Goal: Task Accomplishment & Management: Manage account settings

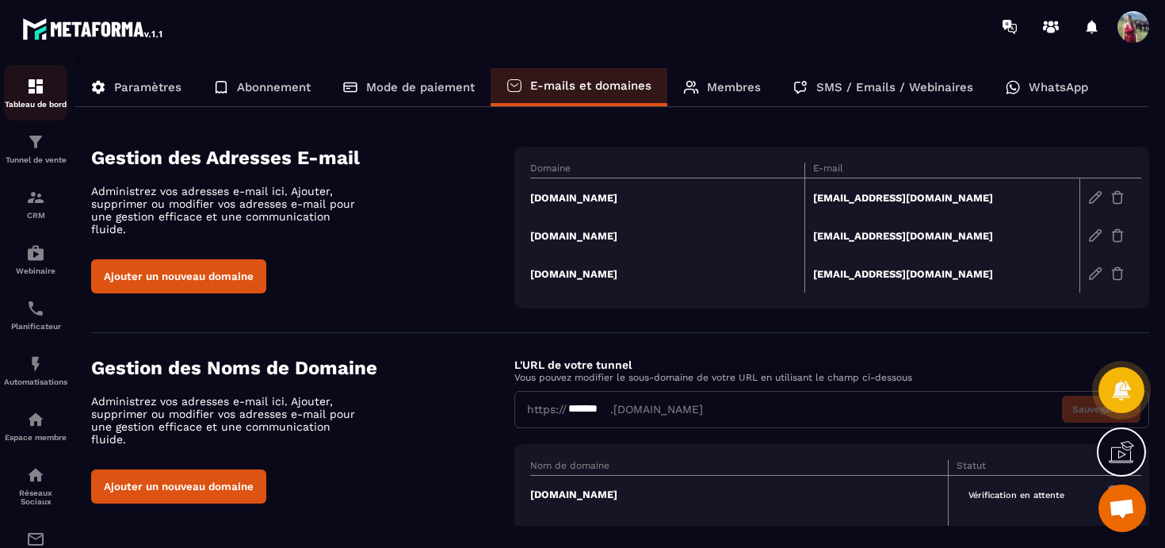
scroll to position [740, 0]
click at [32, 93] on img at bounding box center [35, 86] width 19 height 19
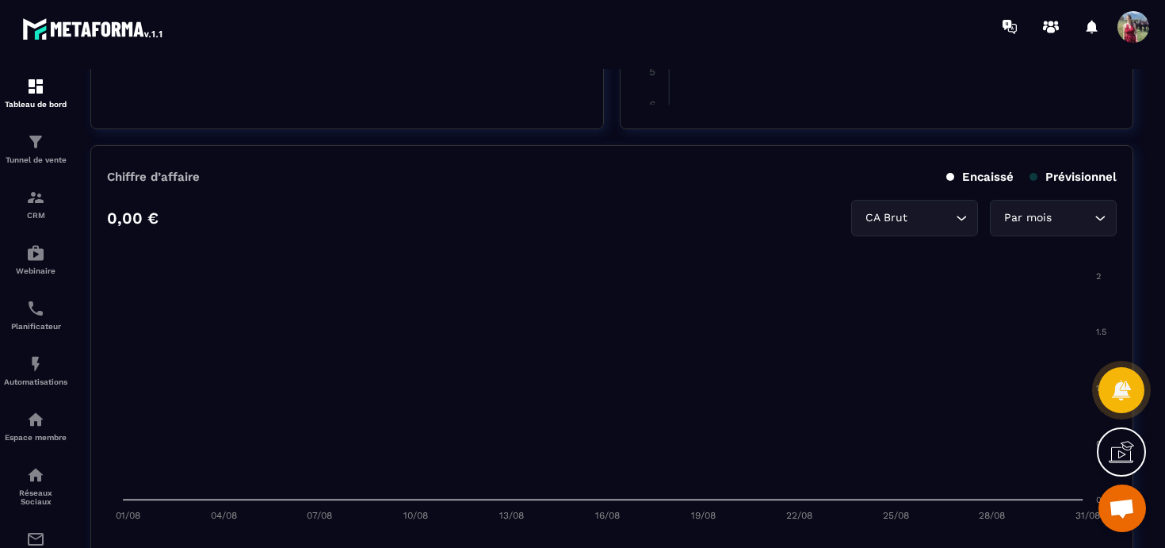
scroll to position [742, 0]
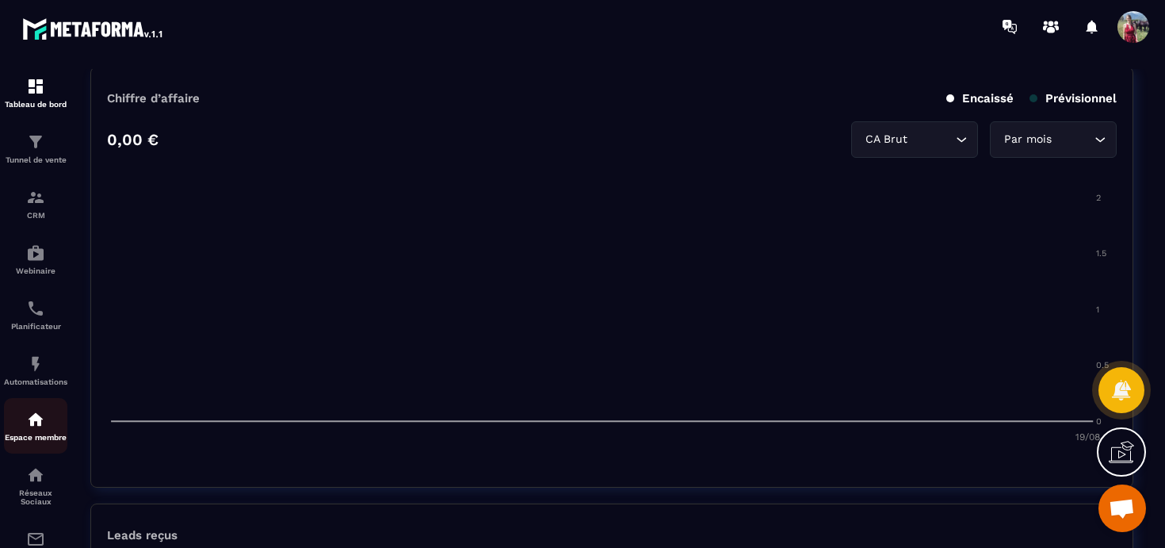
click at [32, 423] on img at bounding box center [35, 419] width 19 height 19
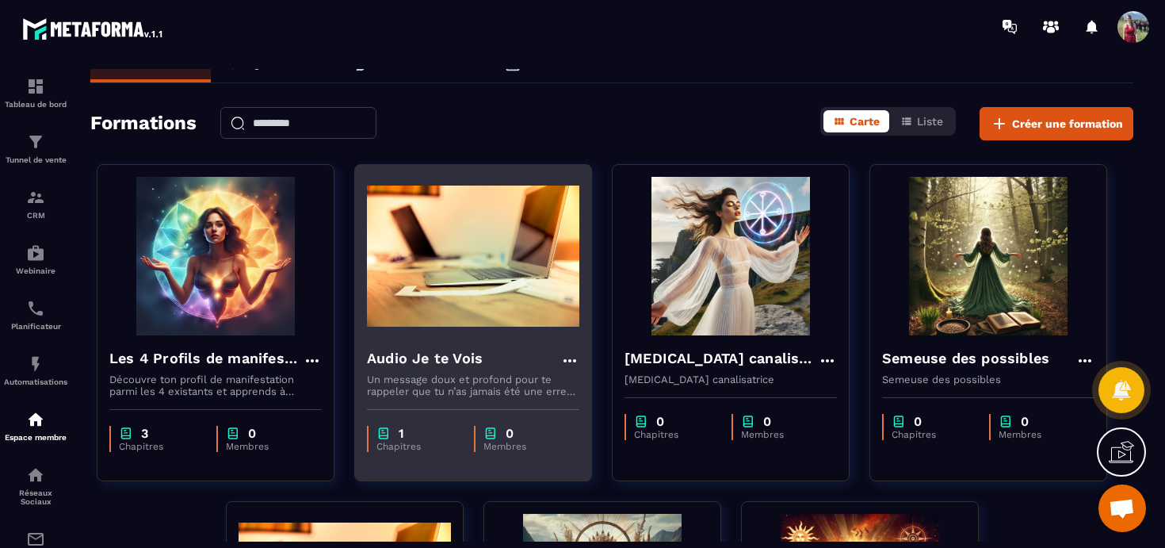
scroll to position [21, 0]
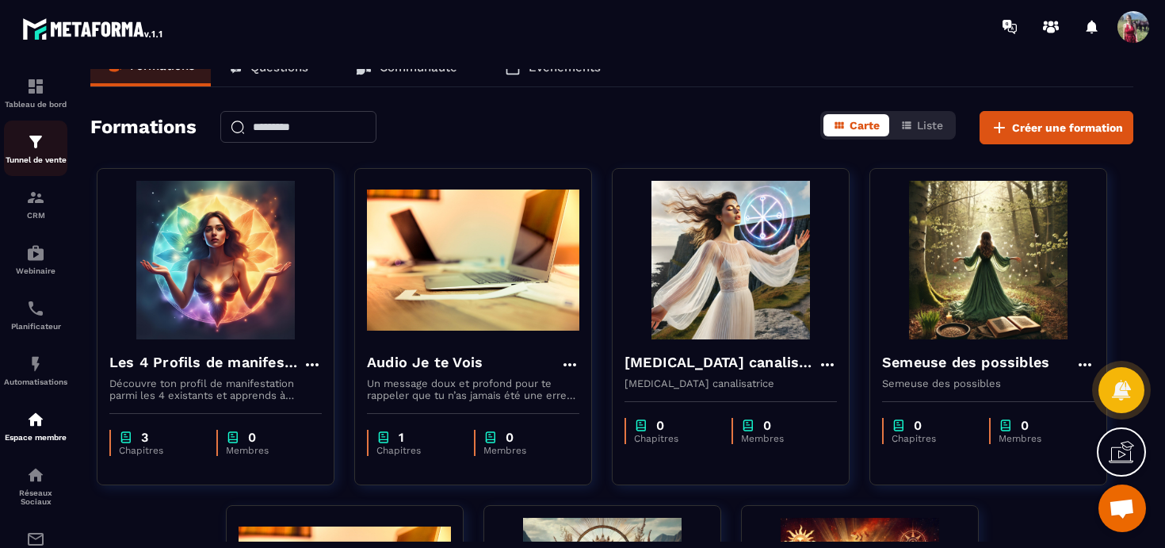
click at [40, 162] on p "Tunnel de vente" at bounding box center [35, 159] width 63 height 9
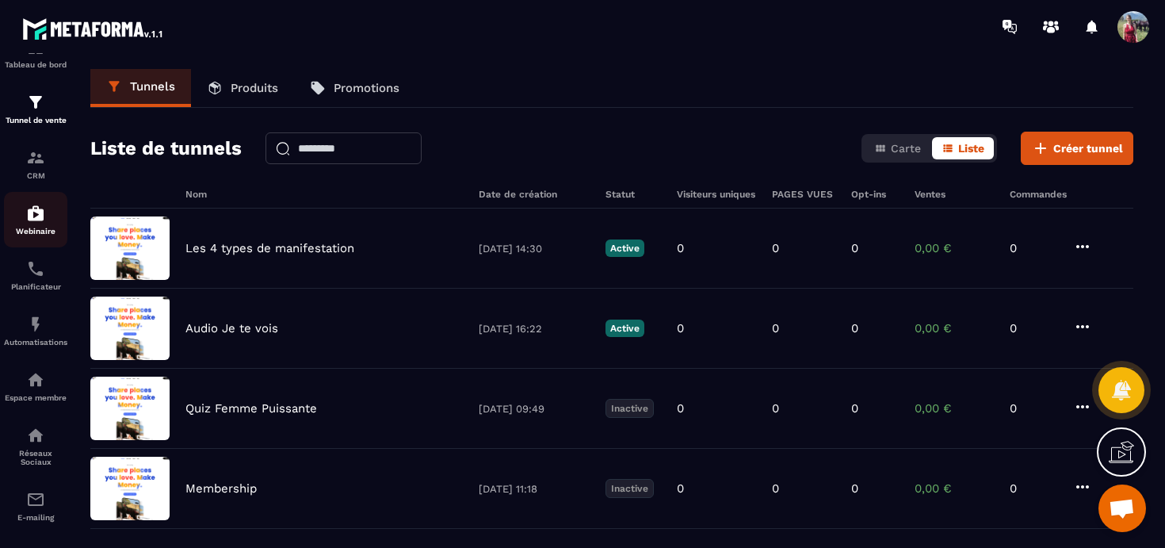
scroll to position [90, 0]
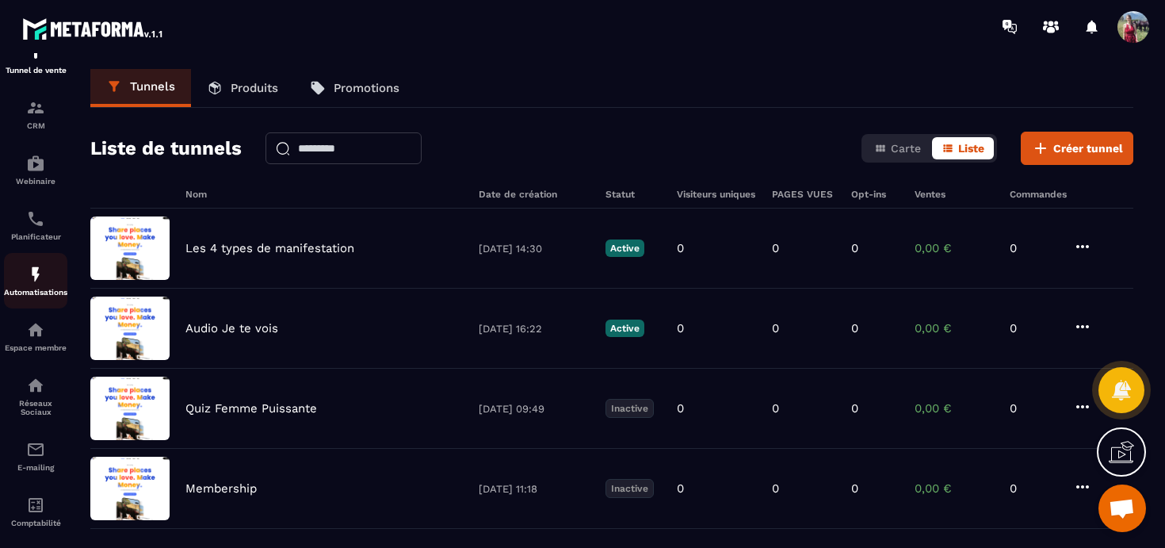
click at [40, 279] on img at bounding box center [35, 274] width 19 height 19
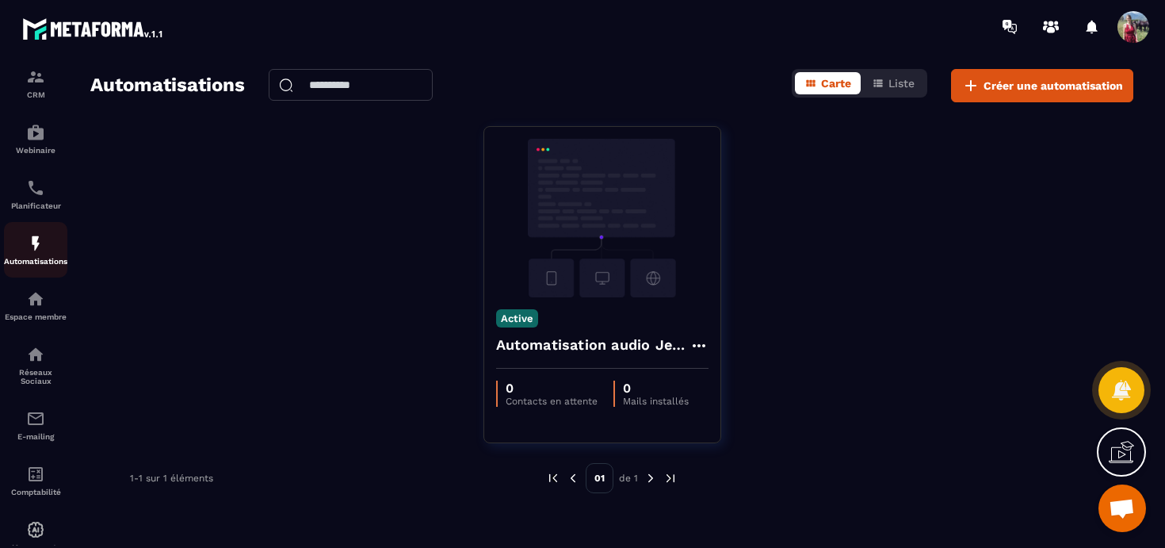
scroll to position [172, 0]
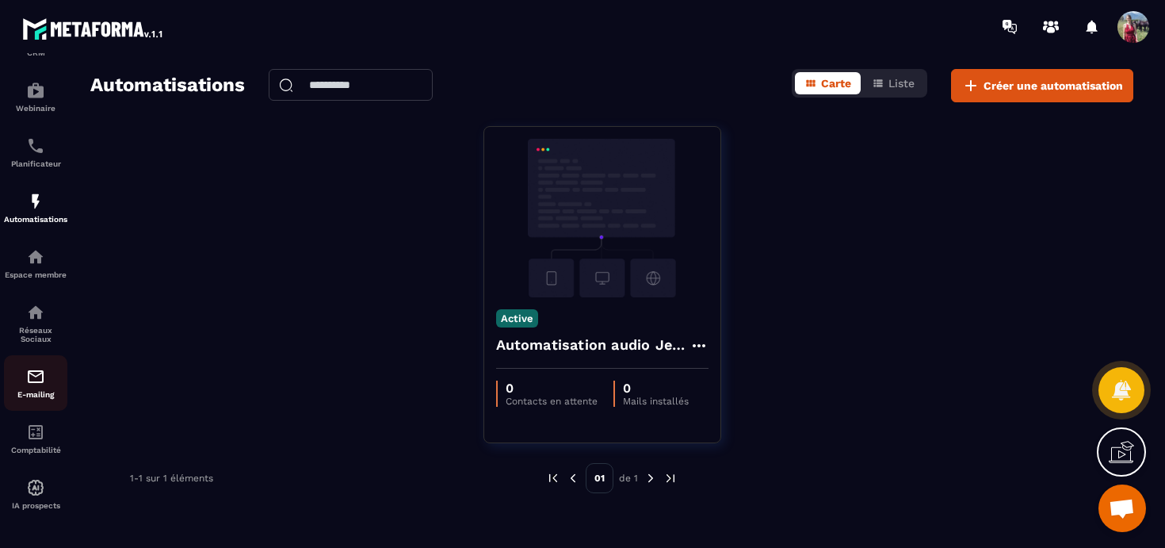
click at [36, 391] on p "E-mailing" at bounding box center [35, 394] width 63 height 9
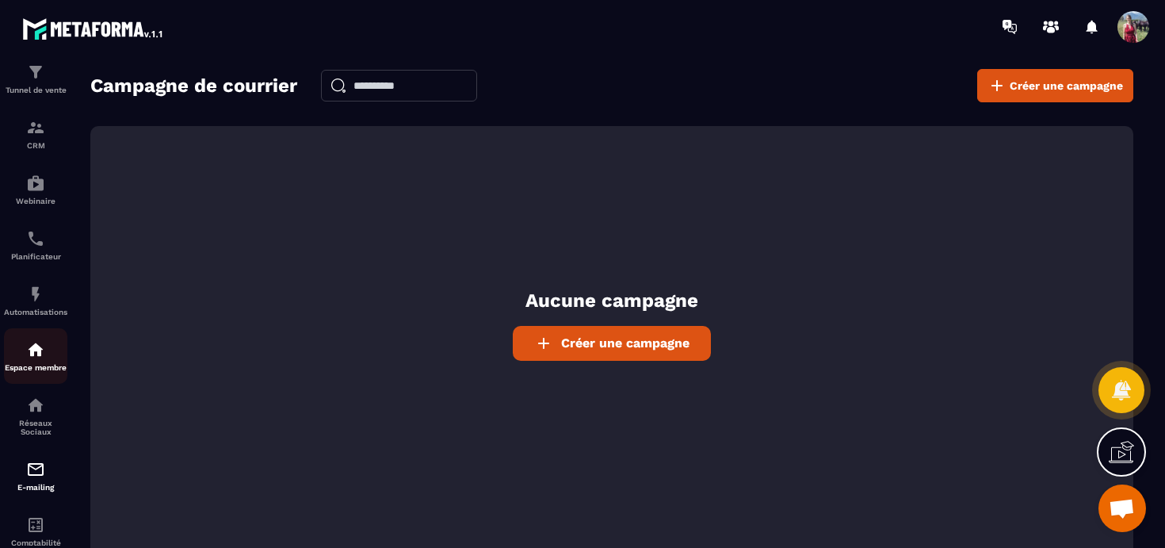
scroll to position [172, 0]
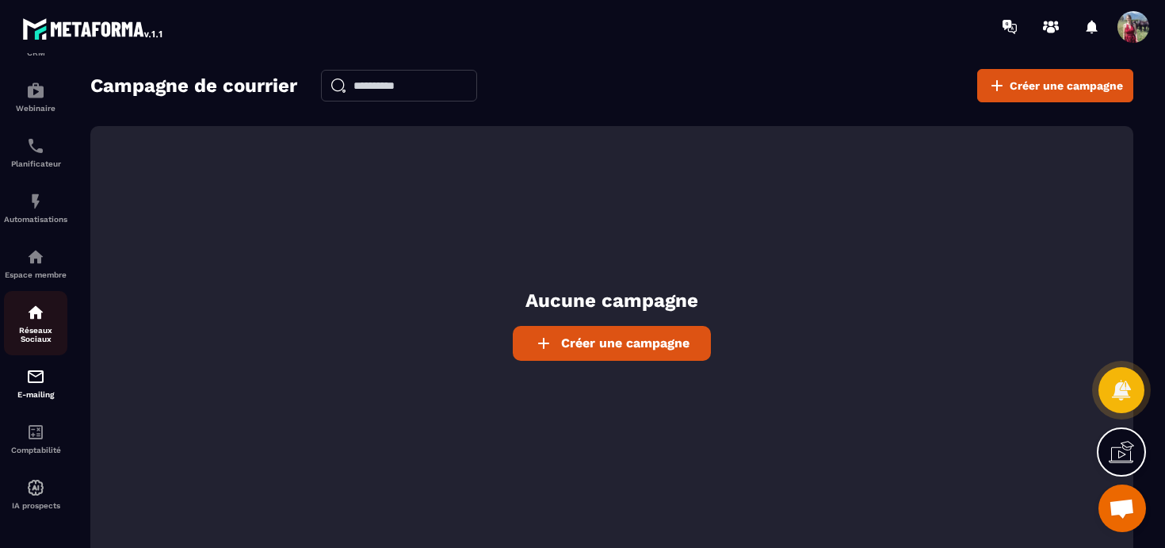
click at [40, 326] on p "Réseaux Sociaux" at bounding box center [35, 334] width 63 height 17
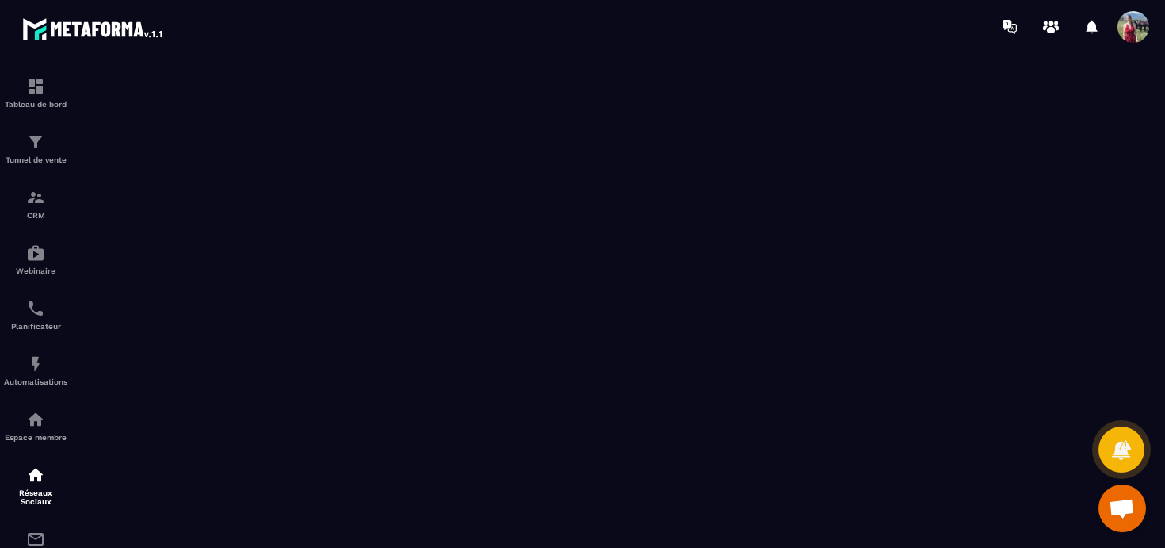
click at [1125, 24] on span at bounding box center [1133, 27] width 32 height 32
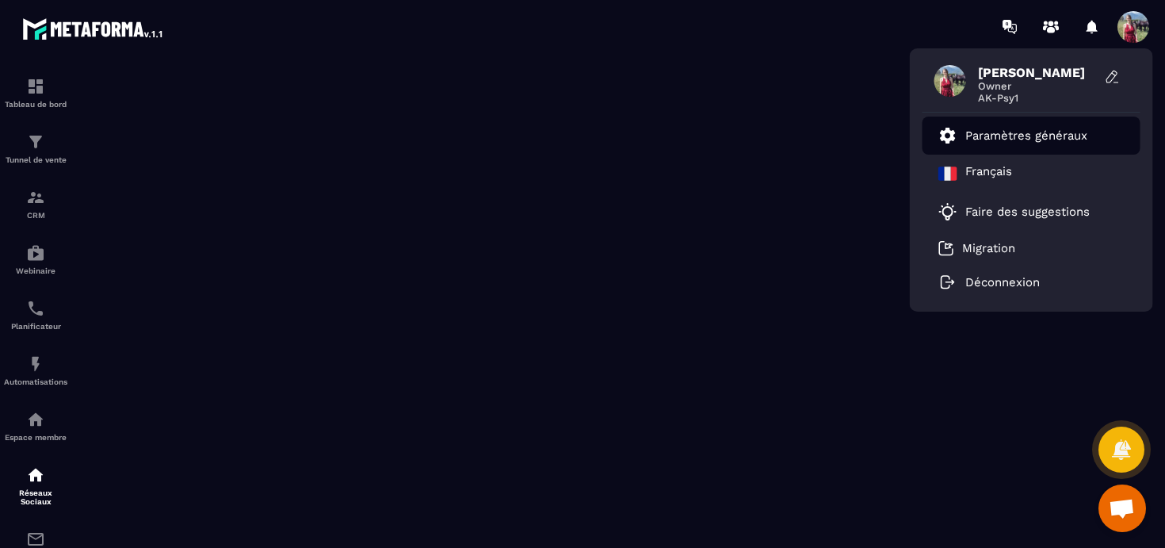
click at [1019, 142] on link "Paramètres généraux" at bounding box center [1012, 135] width 149 height 19
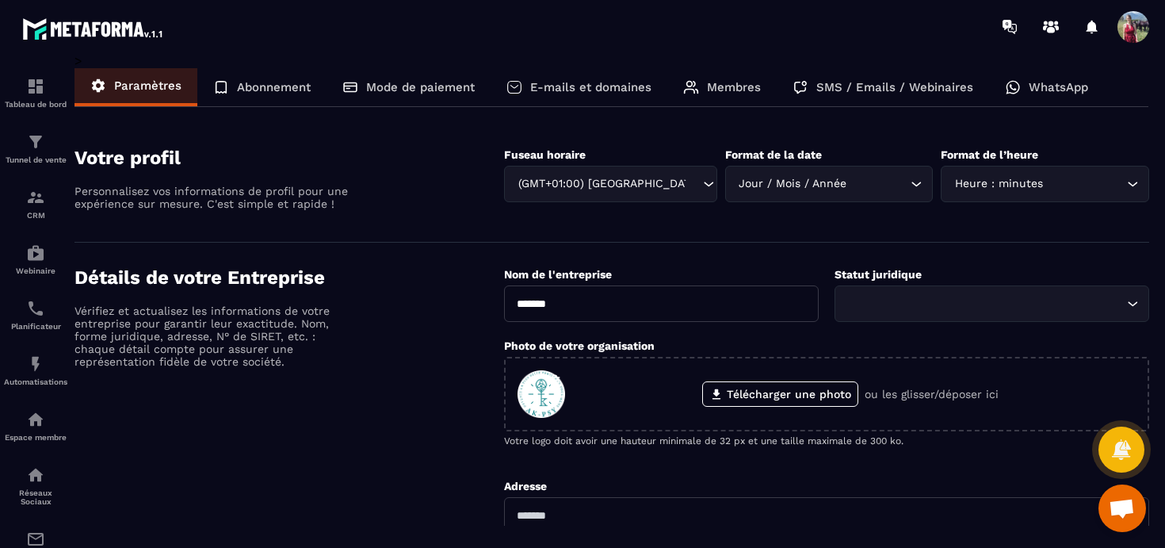
click at [421, 392] on div "Détails de votre Entreprise Vérifiez et actualisez les informations de votre en…" at bounding box center [288, 542] width 429 height 552
click at [567, 90] on p "E-mails et domaines" at bounding box center [590, 87] width 121 height 14
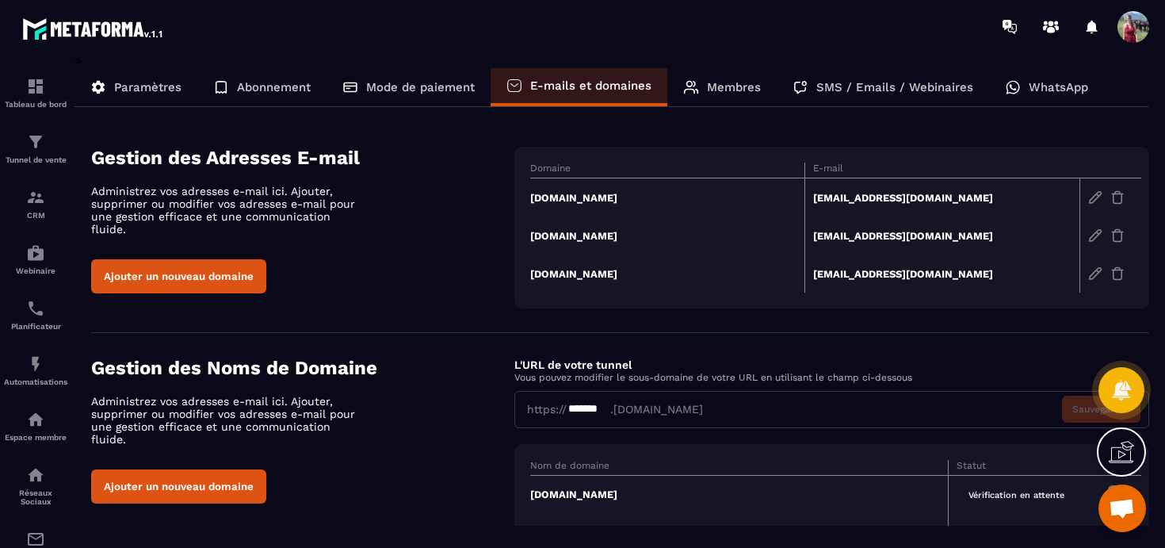
click at [468, 204] on div "Gestion des Adresses E-mail Administrez vos adresses e-mail ici. Ajouter, suppr…" at bounding box center [302, 220] width 423 height 147
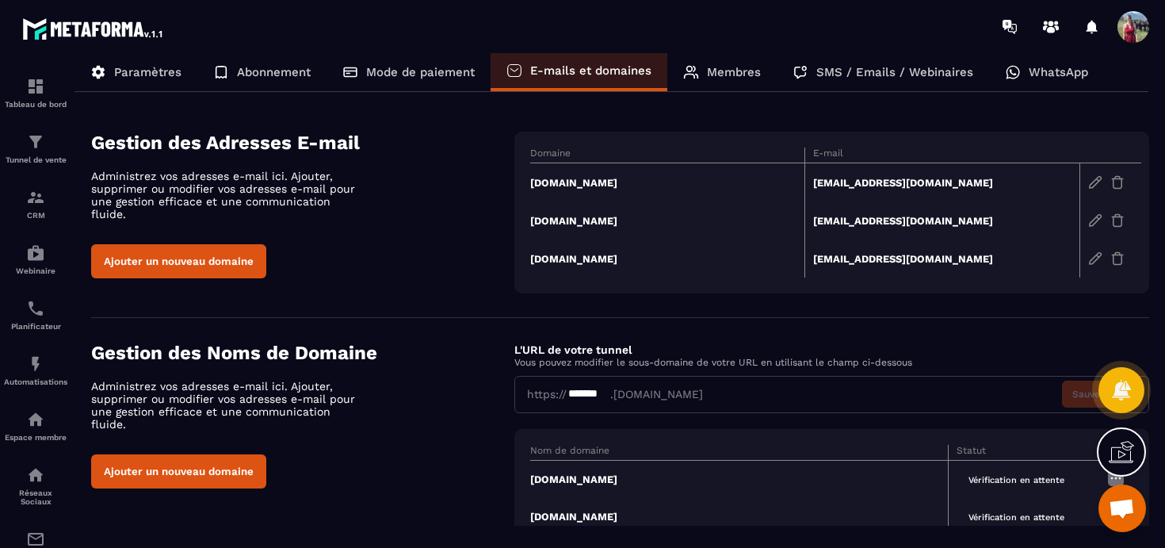
click at [424, 225] on div "Gestion des Adresses E-mail Administrez vos adresses e-mail ici. Ajouter, suppr…" at bounding box center [302, 205] width 423 height 147
click at [435, 244] on div "Ajouter un nouveau domaine" at bounding box center [302, 261] width 423 height 34
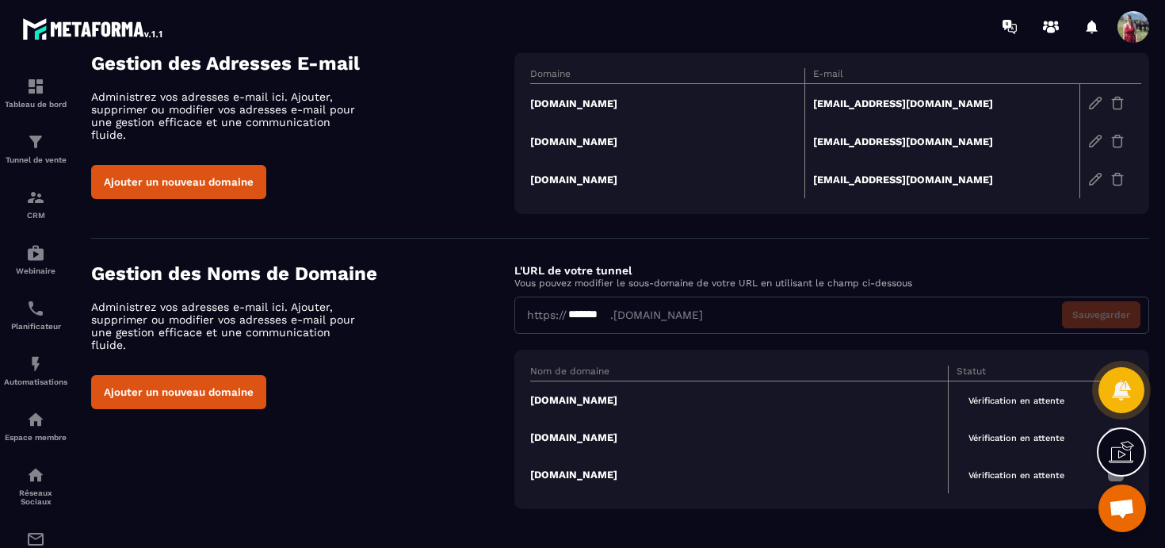
scroll to position [101, 0]
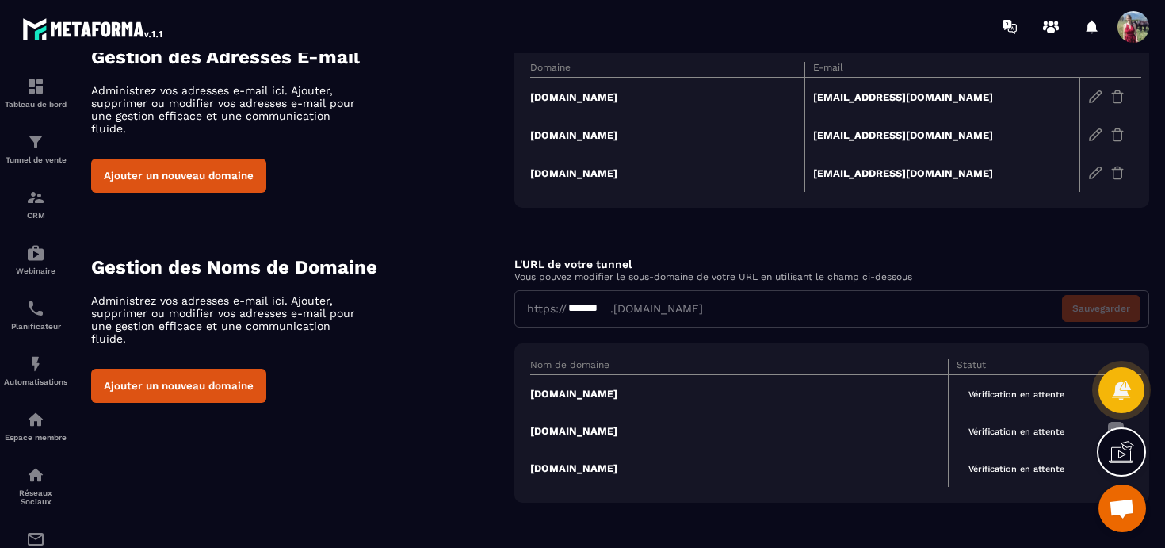
click at [395, 394] on div "Gestion des Noms de Domaine Administrez vos adresses e-mail ici. Ajouter, suppr…" at bounding box center [620, 379] width 1058 height 246
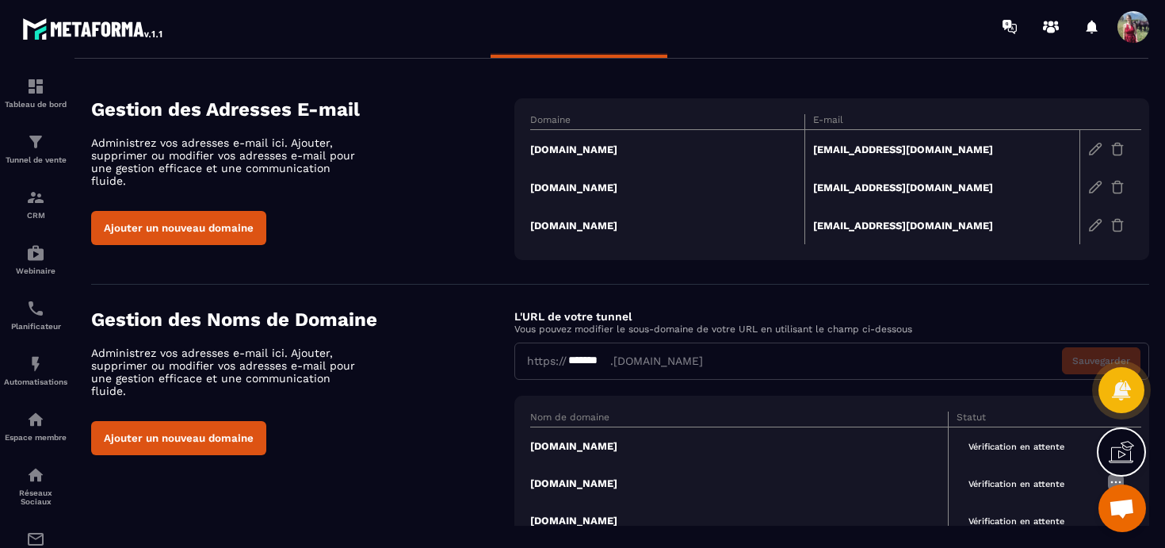
scroll to position [0, 0]
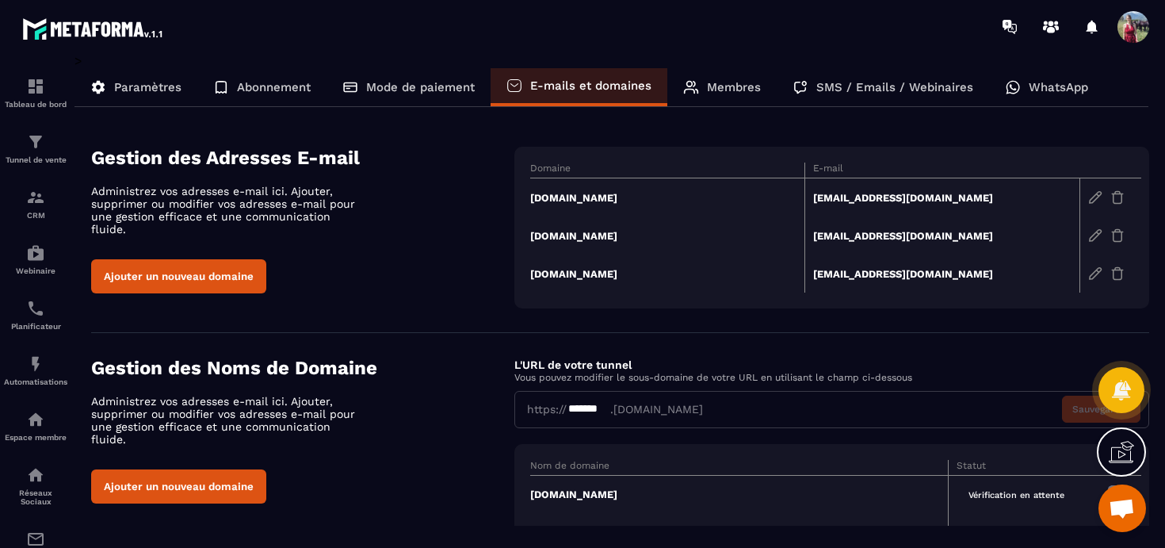
click at [1098, 197] on img at bounding box center [1095, 197] width 14 height 14
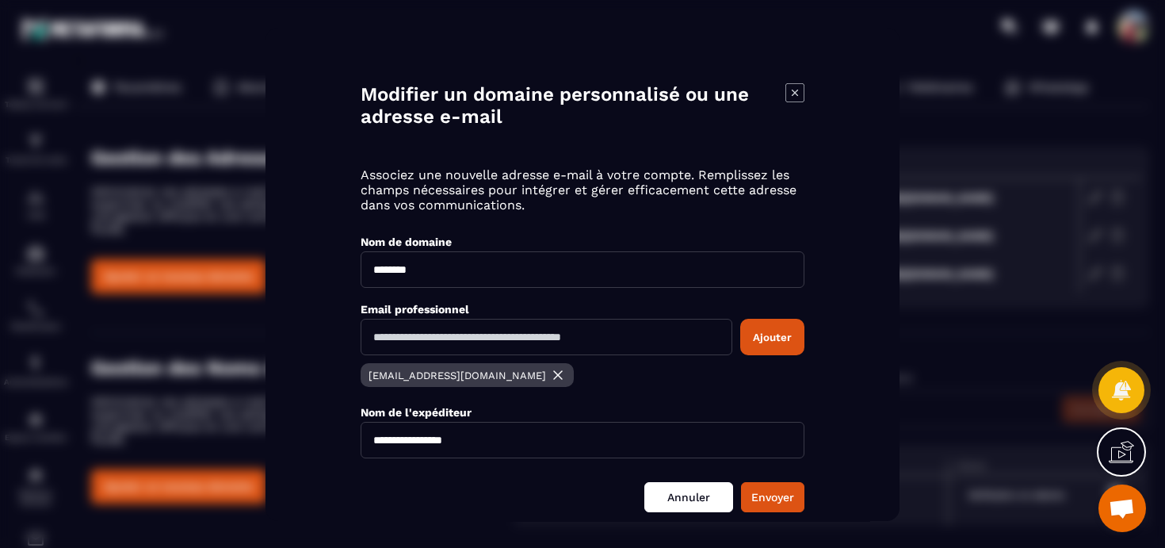
click at [701, 499] on link "Annuler" at bounding box center [688, 497] width 89 height 30
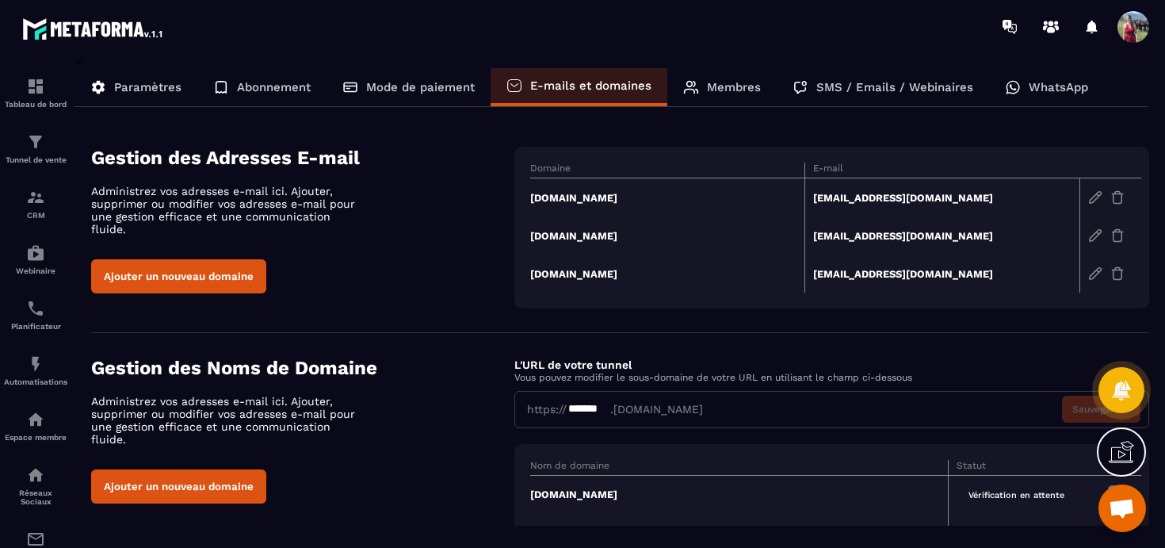
click at [841, 192] on td "[EMAIL_ADDRESS][DOMAIN_NAME]" at bounding box center [942, 197] width 275 height 39
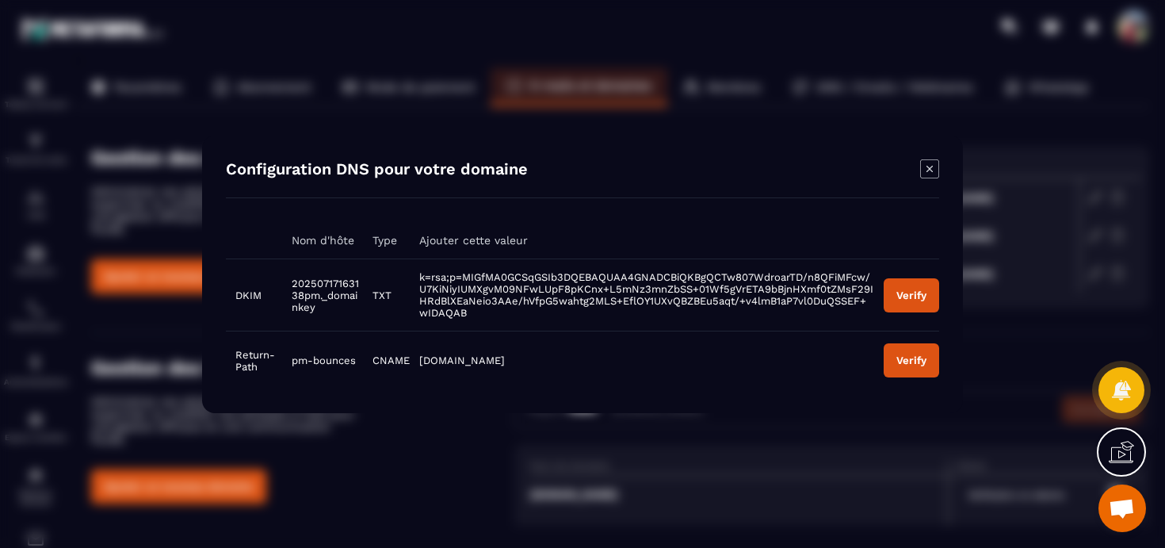
click at [232, 231] on th "Modal window" at bounding box center [254, 240] width 56 height 37
click at [728, 242] on th "Ajouter cette valeur" at bounding box center [642, 240] width 464 height 37
click at [641, 215] on div "Configuration DNS pour votre domaine Nom d'hôte Type Ajouter cette valeur DKIM …" at bounding box center [582, 274] width 761 height 277
click at [934, 173] on icon "Modal window" at bounding box center [929, 168] width 19 height 19
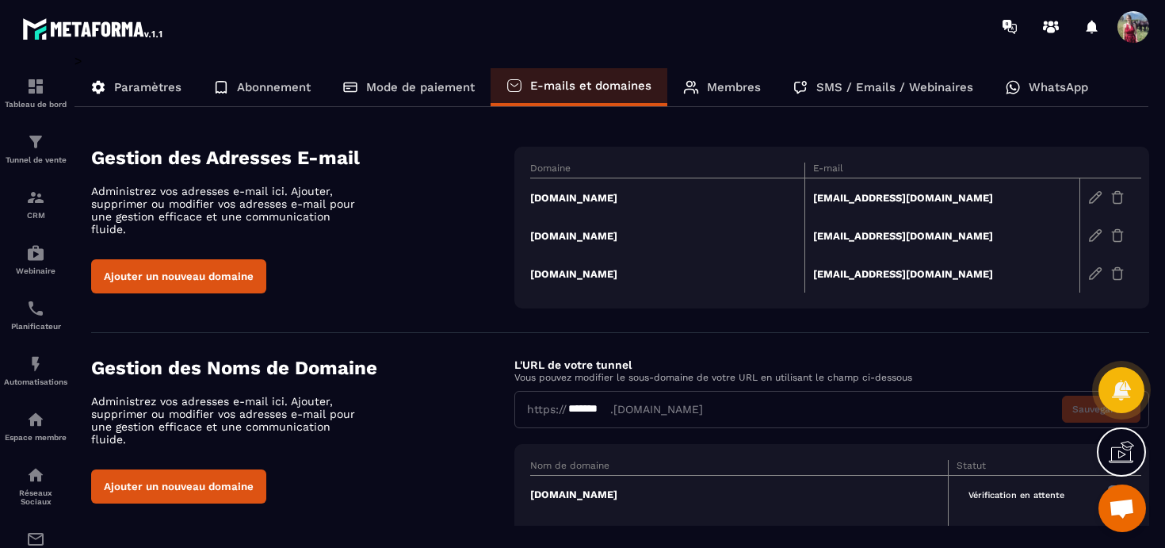
click at [466, 305] on div "Gestion des Adresses E-mail Administrez vos adresses e-mail ici. Ajouter, suppr…" at bounding box center [620, 228] width 1058 height 162
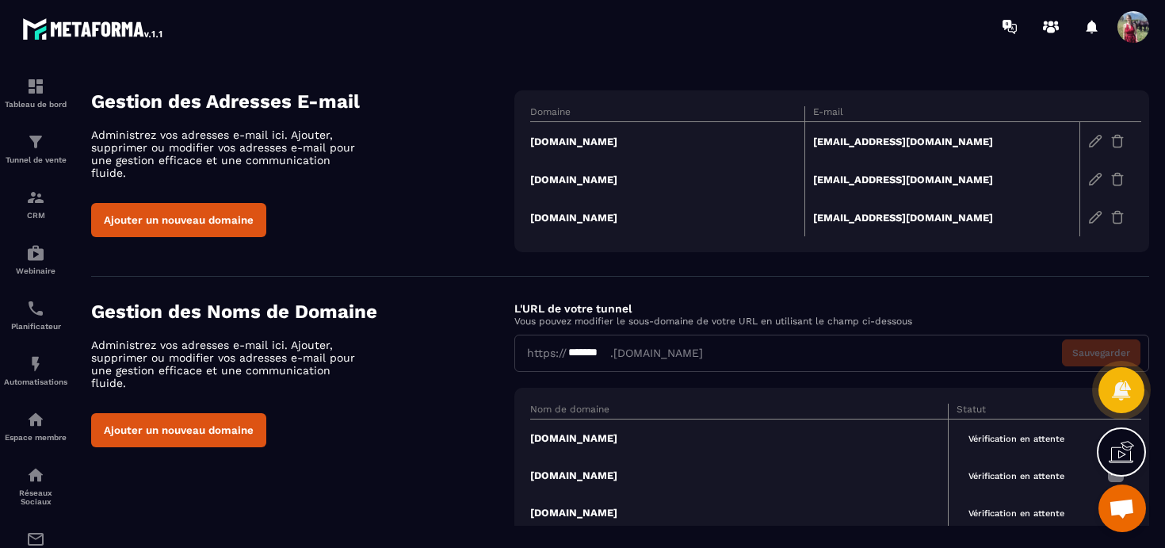
scroll to position [101, 0]
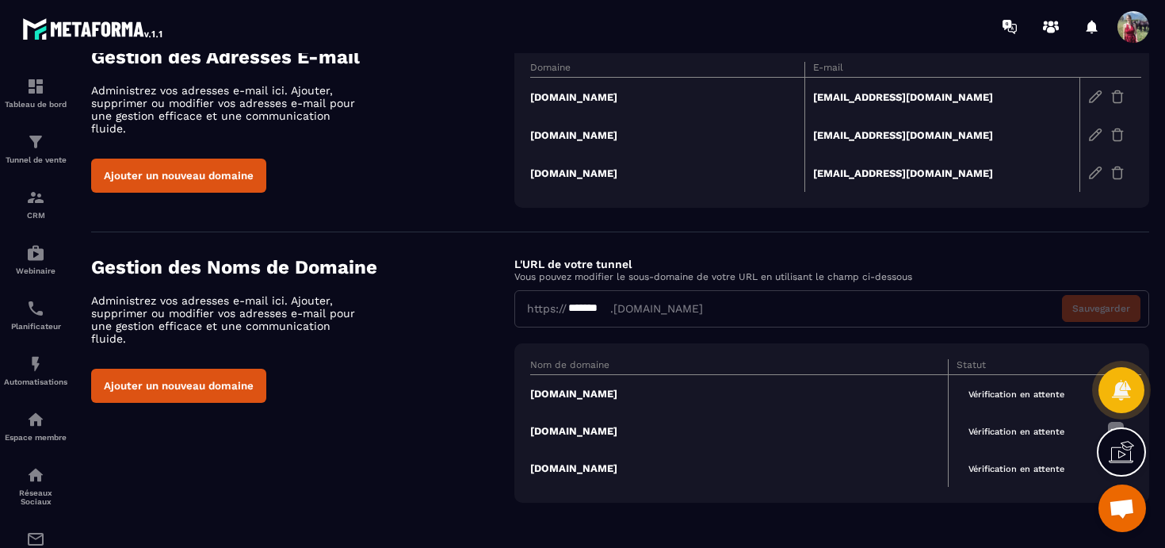
click at [556, 387] on td "[DOMAIN_NAME]" at bounding box center [739, 393] width 418 height 38
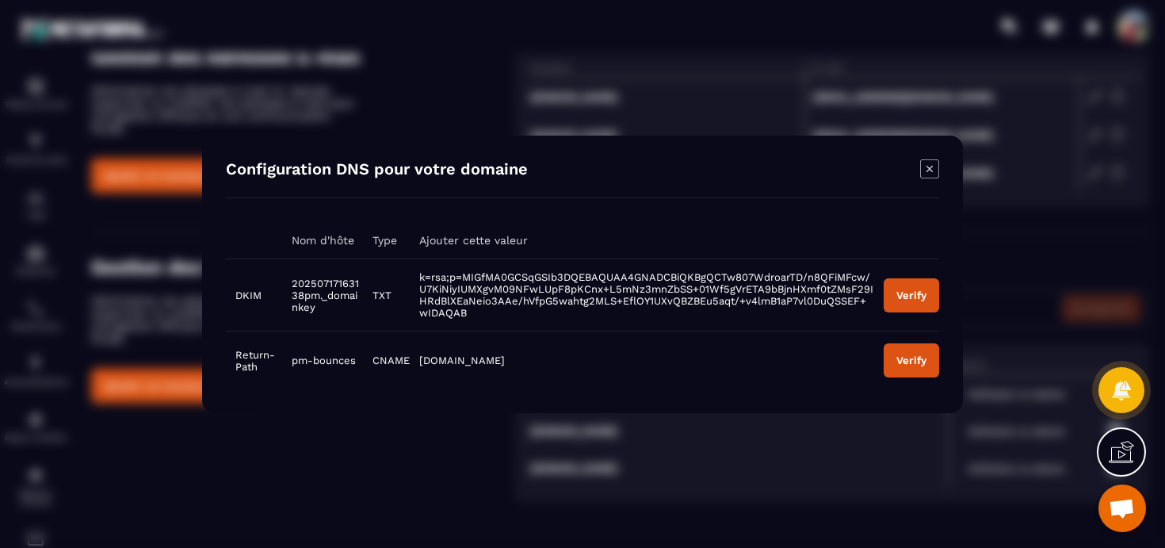
click at [933, 168] on icon "Modal window" at bounding box center [929, 168] width 19 height 19
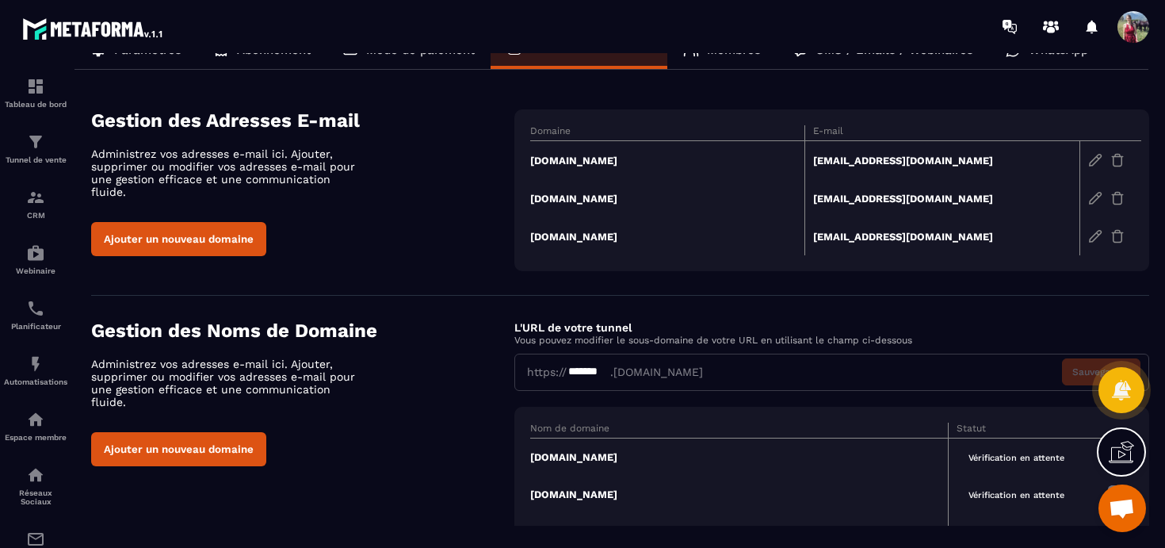
scroll to position [36, 0]
click at [563, 196] on td "[DOMAIN_NAME]" at bounding box center [667, 199] width 275 height 38
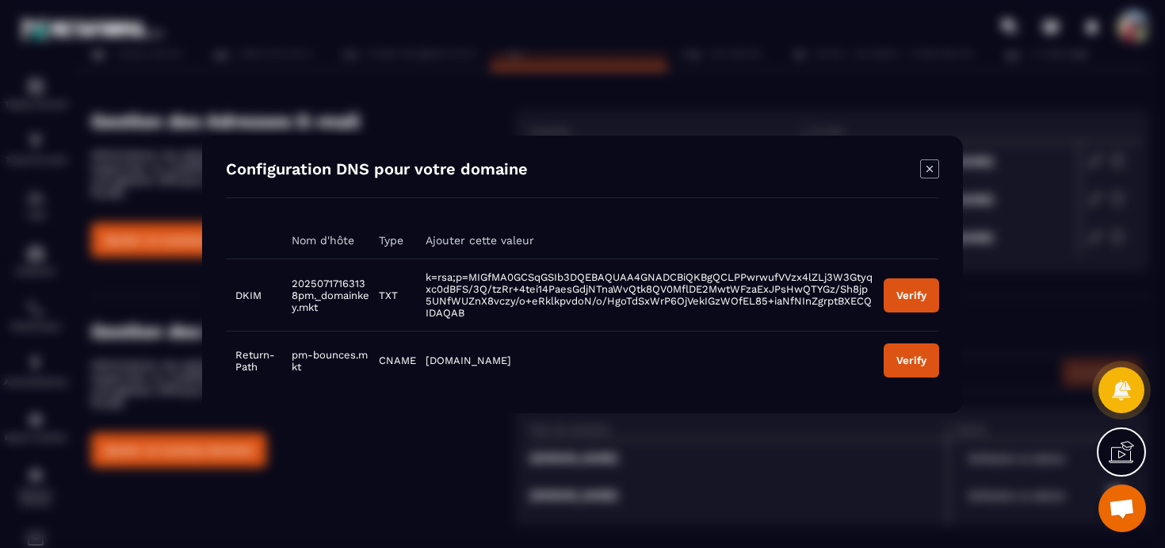
click at [931, 172] on icon "Modal window" at bounding box center [929, 168] width 19 height 19
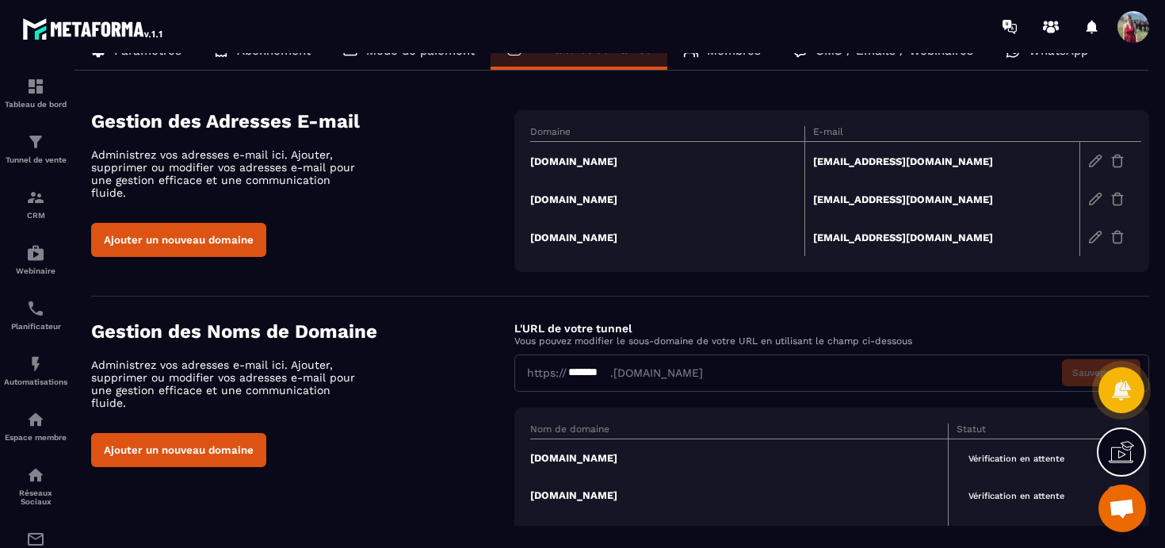
click at [568, 233] on td "[DOMAIN_NAME]" at bounding box center [667, 237] width 275 height 38
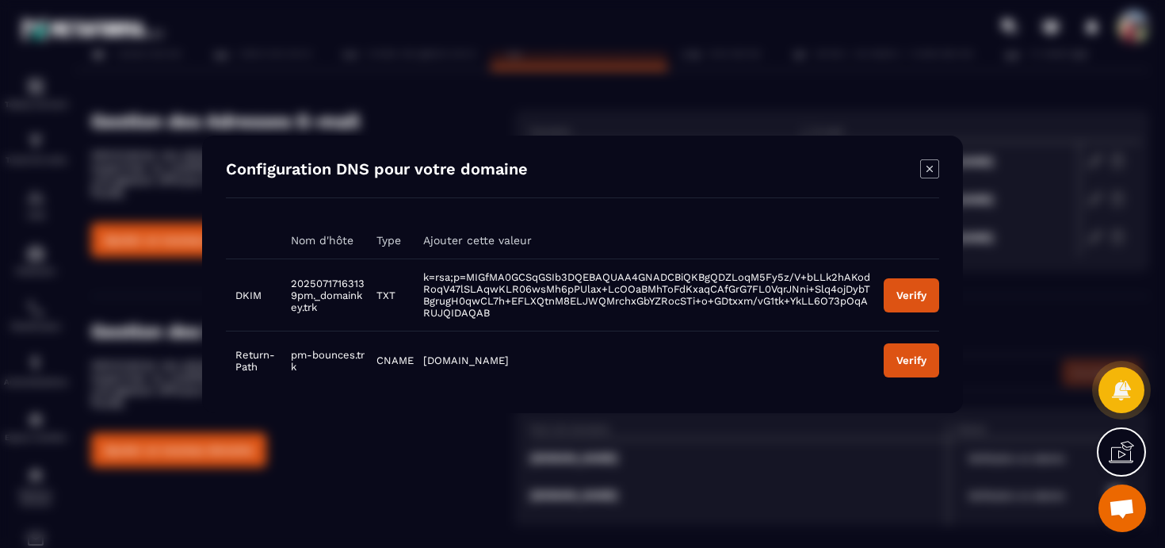
click at [933, 168] on icon "Modal window" at bounding box center [929, 168] width 19 height 19
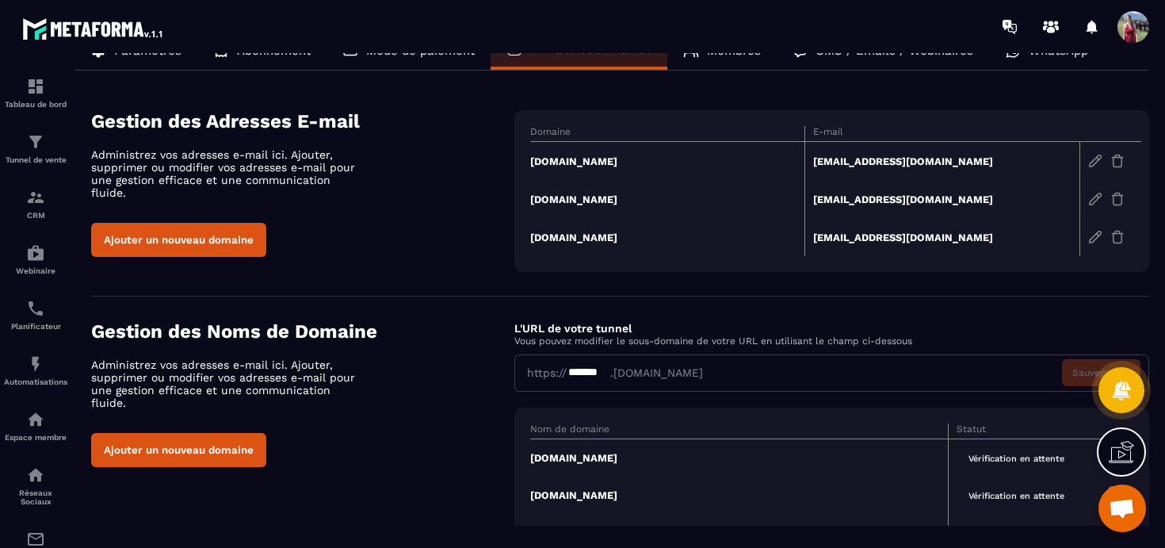
click at [467, 245] on div "Ajouter un nouveau domaine" at bounding box center [302, 240] width 423 height 34
click at [442, 242] on div "Ajouter un nouveau domaine" at bounding box center [302, 240] width 423 height 34
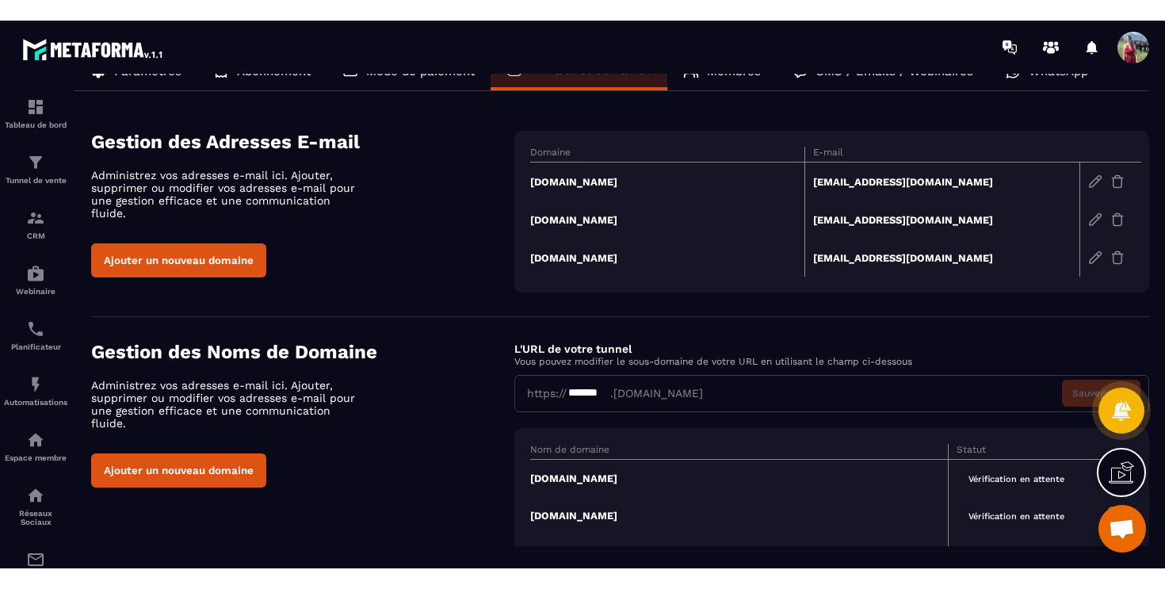
scroll to position [0, 0]
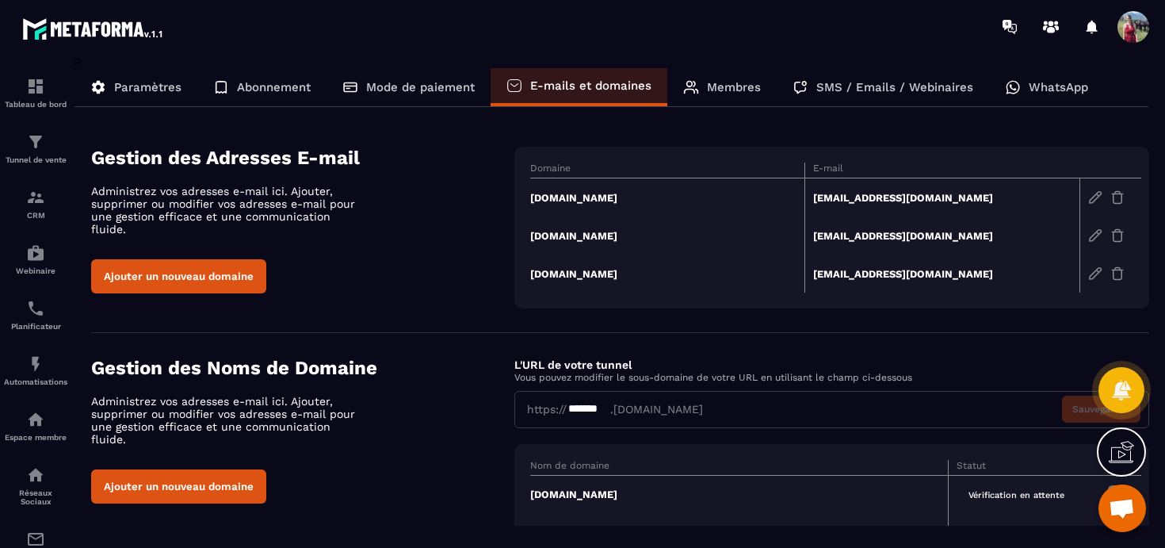
click at [442, 242] on div "Gestion des Adresses E-mail Administrez vos adresses e-mail ici. Ajouter, suppr…" at bounding box center [302, 220] width 423 height 147
click at [552, 200] on td "[DOMAIN_NAME]" at bounding box center [667, 197] width 275 height 39
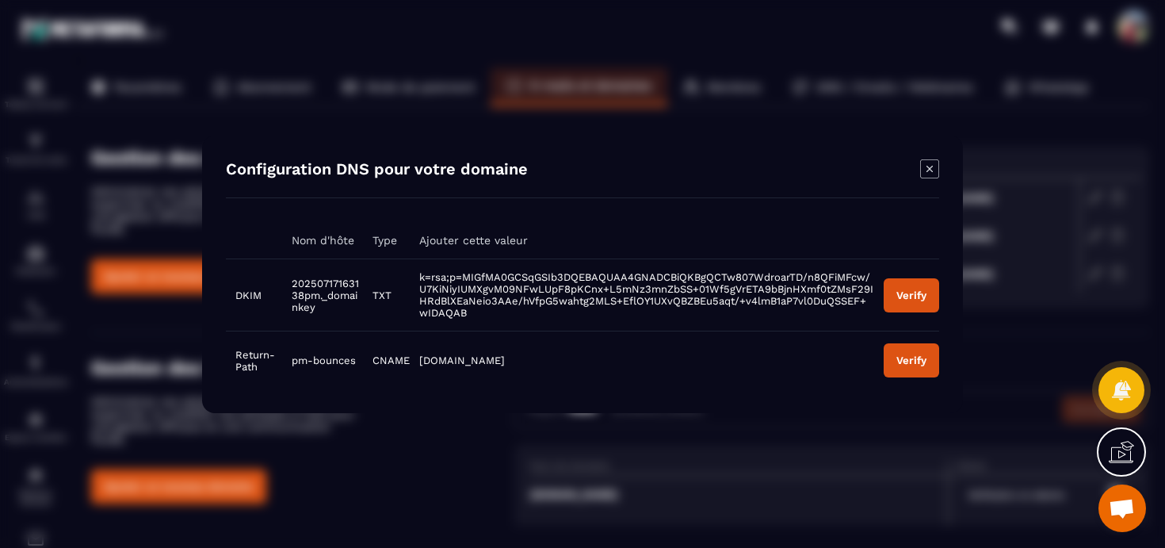
click at [929, 170] on icon "Modal window" at bounding box center [929, 168] width 19 height 19
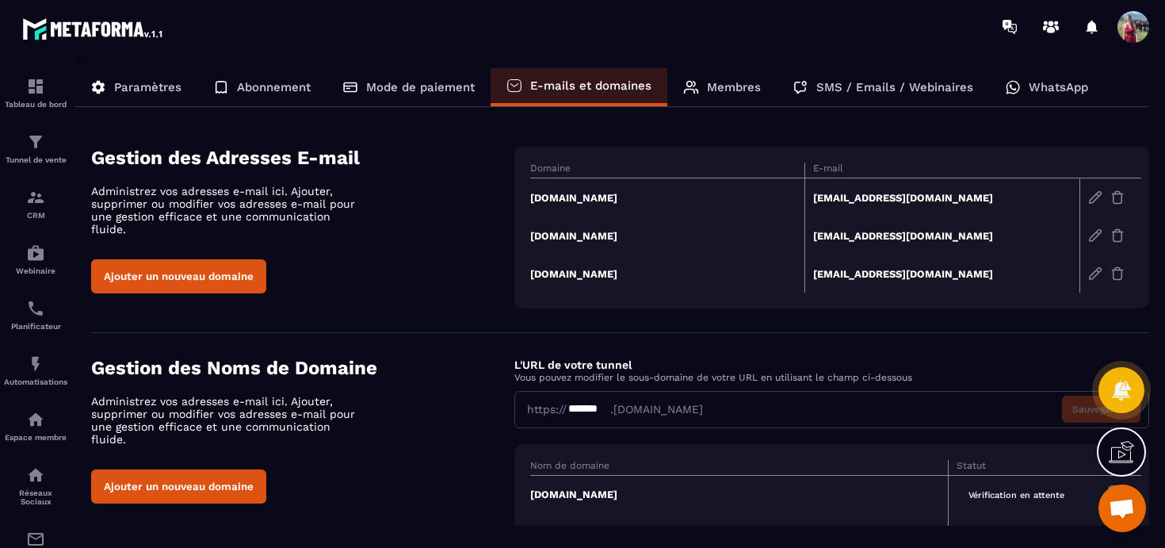
click at [554, 197] on td "[DOMAIN_NAME]" at bounding box center [667, 197] width 275 height 39
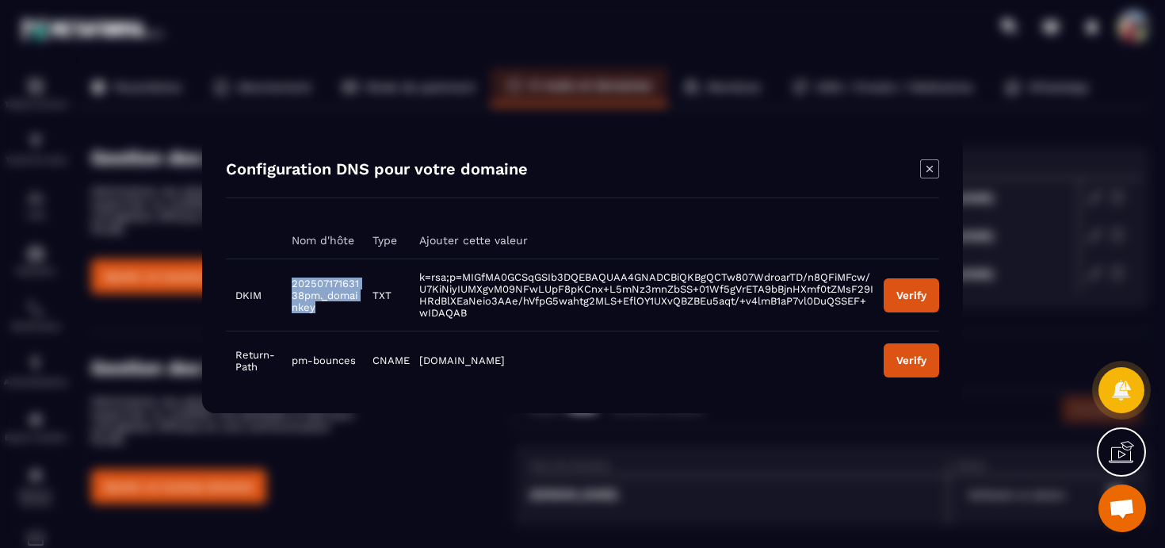
drag, startPoint x: 320, startPoint y: 312, endPoint x: 291, endPoint y: 286, distance: 39.3
click at [291, 286] on td "20250717163138pm._domainkey" at bounding box center [322, 294] width 81 height 72
copy span "20250717163138pm._domainkey"
click at [599, 216] on div "Configuration DNS pour votre domaine Nom d'hôte Type Ajouter cette valeur DKIM …" at bounding box center [582, 274] width 761 height 277
drag, startPoint x: 292, startPoint y: 240, endPoint x: 353, endPoint y: 241, distance: 61.8
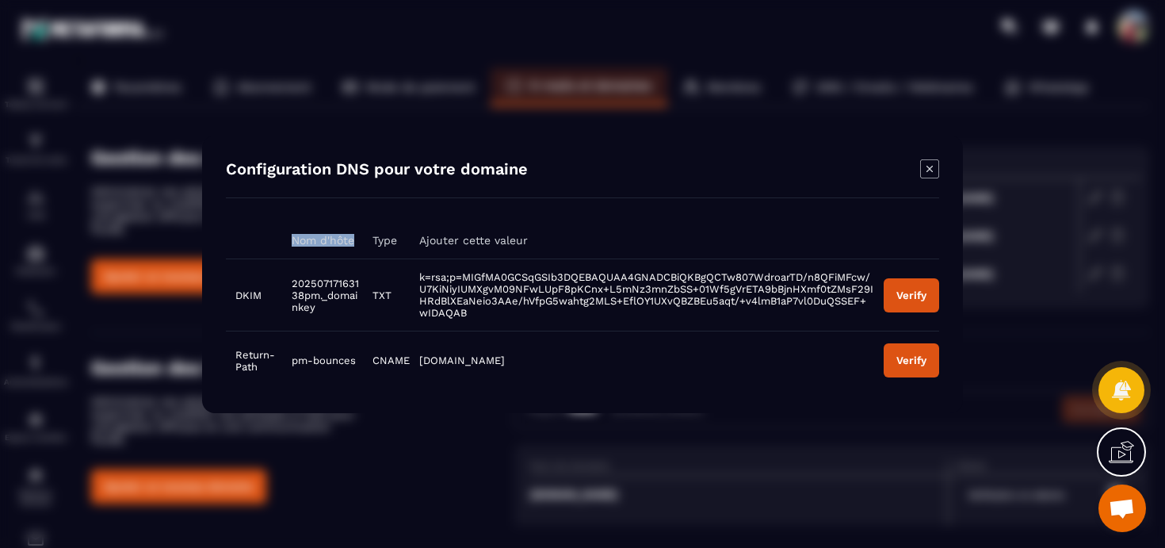
click at [353, 241] on th "Nom d'hôte" at bounding box center [322, 240] width 81 height 37
copy th "Nom d'hôte"
click at [442, 254] on th "Ajouter cette valeur" at bounding box center [642, 240] width 464 height 37
click at [384, 236] on th "Type" at bounding box center [386, 240] width 47 height 37
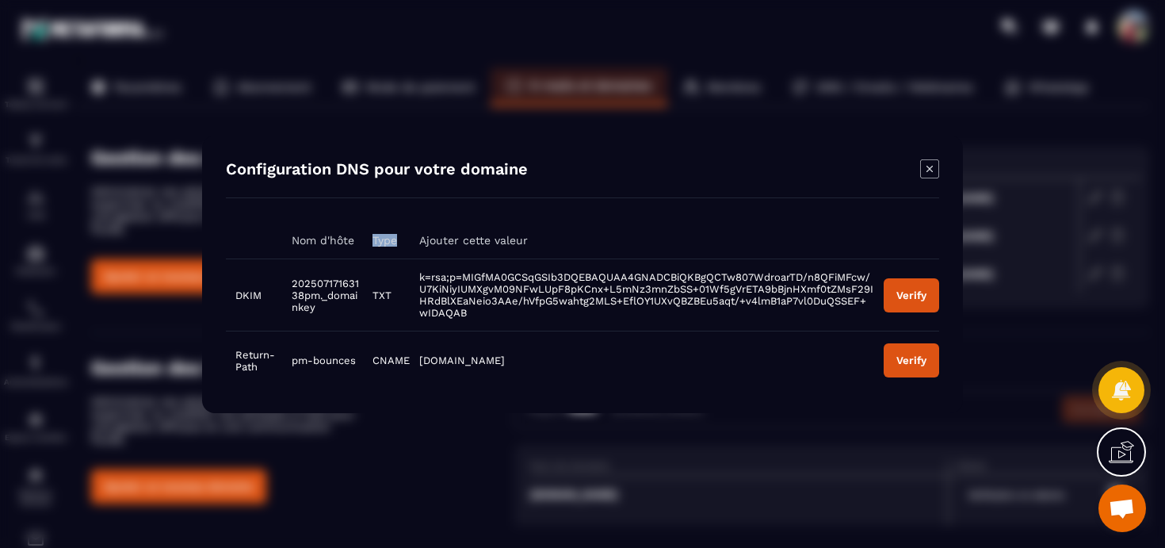
copy th "Type"
drag, startPoint x: 535, startPoint y: 242, endPoint x: 416, endPoint y: 242, distance: 118.9
click at [416, 242] on th "Ajouter cette valeur" at bounding box center [642, 240] width 464 height 37
copy th "Ajouter cette valeur"
click at [380, 295] on td "TXT" at bounding box center [386, 294] width 47 height 72
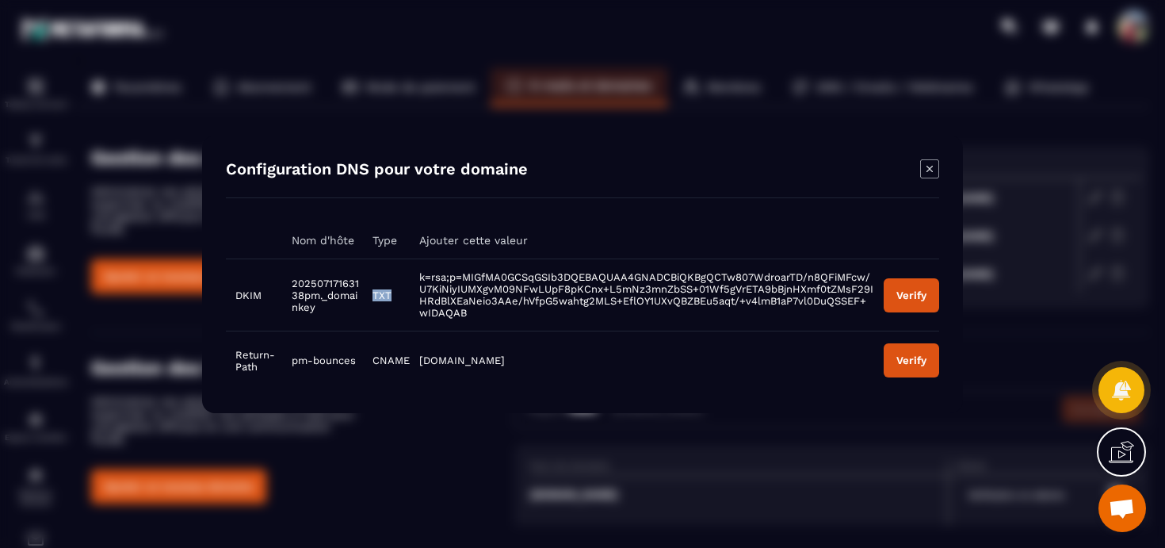
click at [380, 295] on td "TXT" at bounding box center [386, 294] width 47 height 72
copy td "TXT"
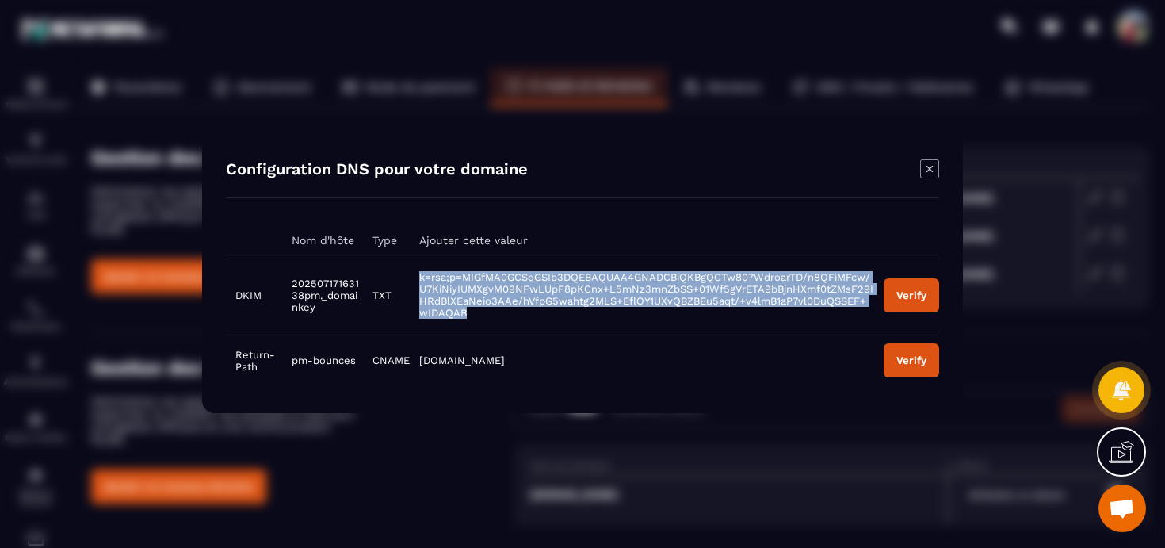
drag, startPoint x: 412, startPoint y: 276, endPoint x: 468, endPoint y: 311, distance: 65.9
click at [468, 311] on td "k=rsa;p=MIGfMA0GCSqGSIb3DQEBAQUAA4GNADCBiQKBgQCTw807WdroarTD/n8QFiMFcw/U7KiNiyI…" at bounding box center [642, 294] width 464 height 72
copy span "k=rsa;p=MIGfMA0GCSqGSIb3DQEBAQUAA4GNADCBiQKBgQCTw807WdroarTD/n8QFiMFcw/U7KiNiyI…"
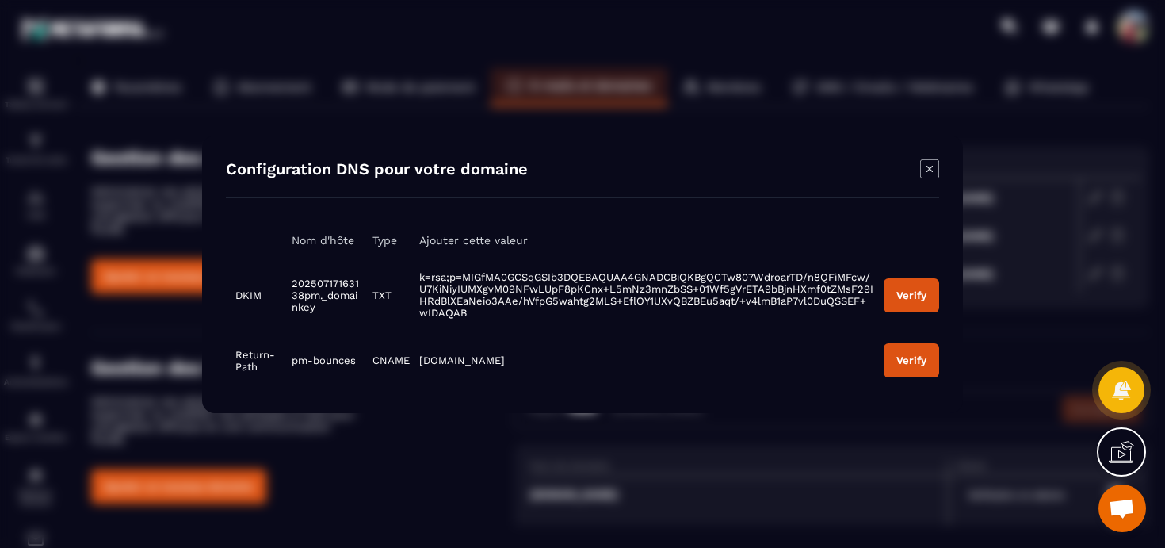
click at [325, 347] on td "pm-bounces" at bounding box center [322, 359] width 81 height 59
drag, startPoint x: 265, startPoint y: 367, endPoint x: 235, endPoint y: 353, distance: 32.3
click at [235, 353] on td "Return-Path" at bounding box center [254, 359] width 56 height 59
copy td "Return-Path"
drag, startPoint x: 356, startPoint y: 360, endPoint x: 291, endPoint y: 361, distance: 65.0
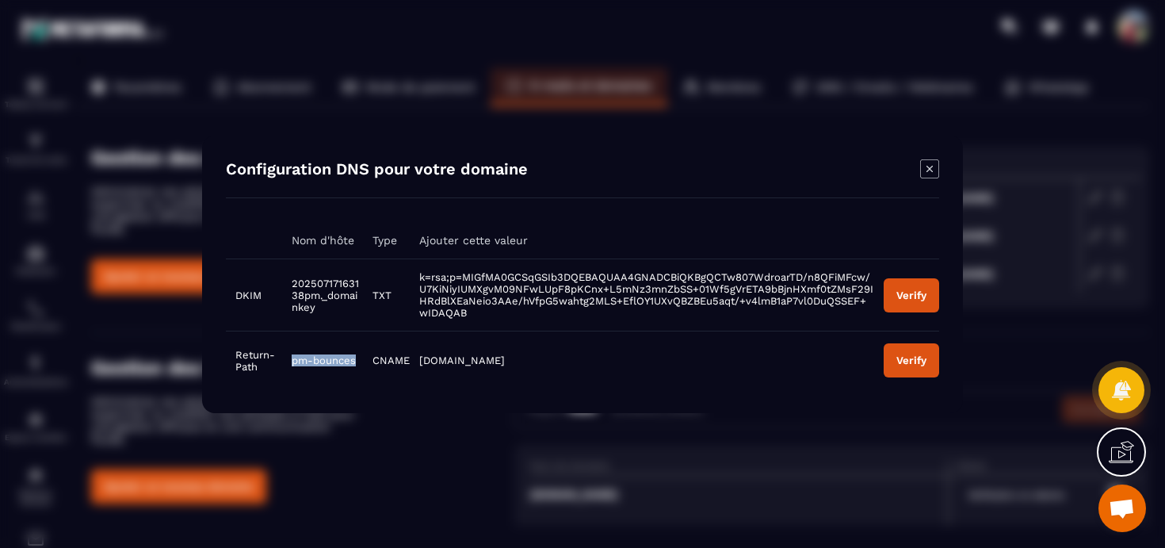
click at [291, 361] on td "pm-bounces" at bounding box center [322, 359] width 81 height 59
copy span "pm-bounces"
click at [395, 361] on td "CNAME" at bounding box center [386, 359] width 47 height 59
copy td "CNAME"
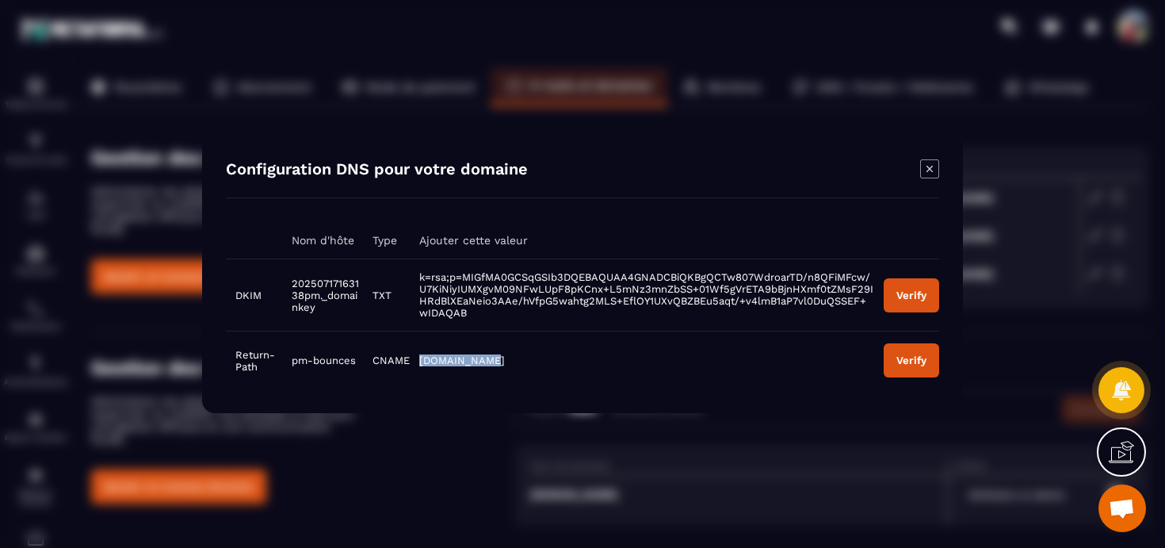
drag, startPoint x: 505, startPoint y: 365, endPoint x: 419, endPoint y: 362, distance: 85.6
click at [419, 362] on td "[DOMAIN_NAME]" at bounding box center [642, 359] width 464 height 59
copy span "[DOMAIN_NAME]"
click at [553, 344] on td "[DOMAIN_NAME]" at bounding box center [642, 359] width 464 height 59
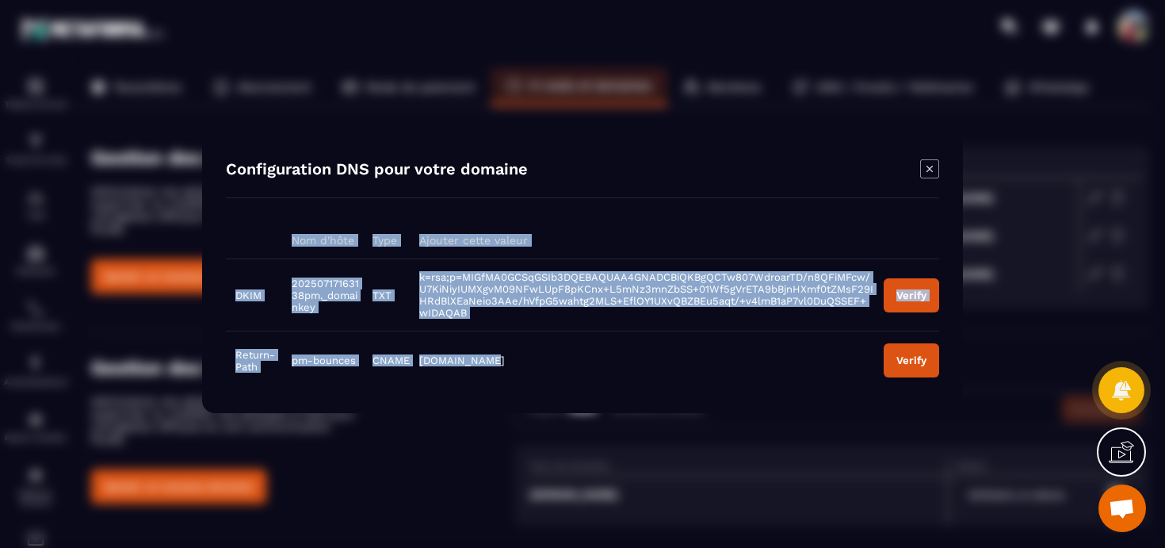
drag, startPoint x: 511, startPoint y: 361, endPoint x: 283, endPoint y: 231, distance: 262.6
click at [283, 231] on table "Nom d'hôte Type Ajouter cette valeur DKIM 20250717163138pm._domainkey TXT k=rsa…" at bounding box center [582, 305] width 713 height 167
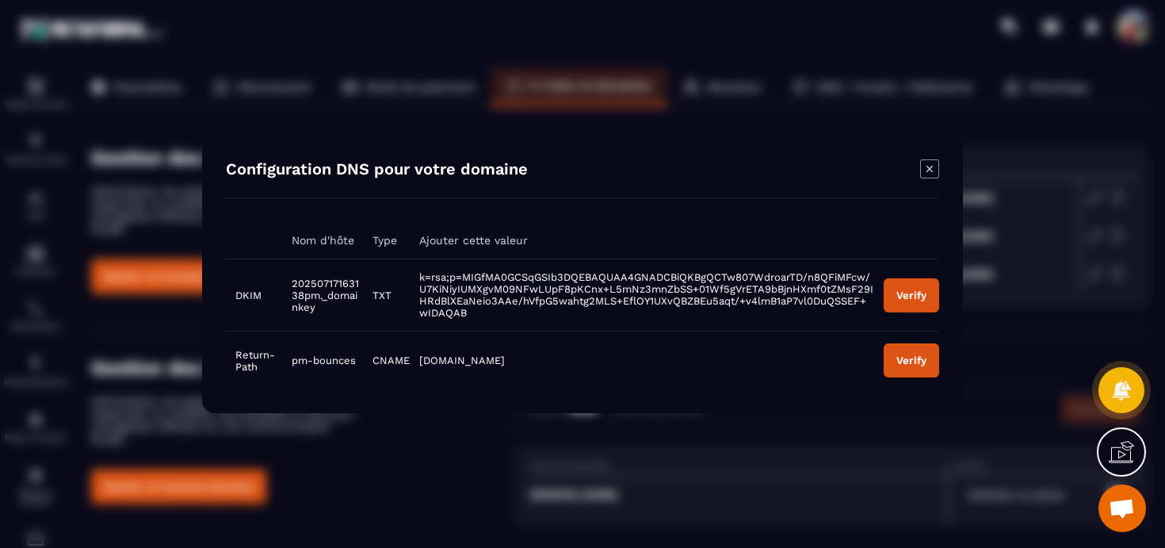
click at [929, 169] on icon "Modal window" at bounding box center [929, 168] width 19 height 19
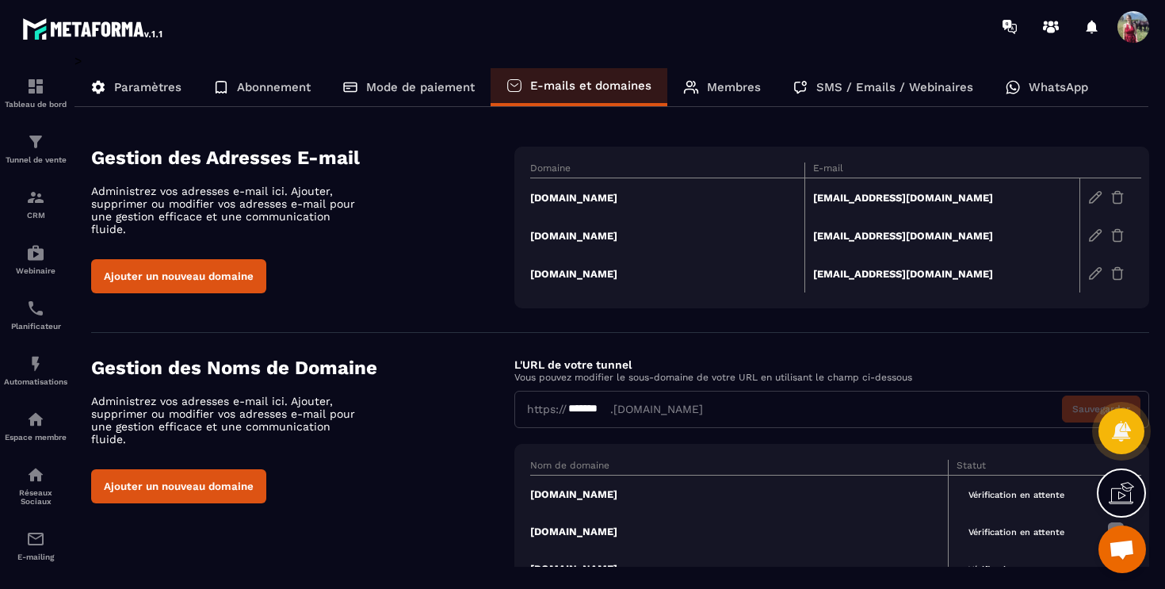
scroll to position [667, 0]
click at [555, 232] on td "[DOMAIN_NAME]" at bounding box center [667, 235] width 275 height 38
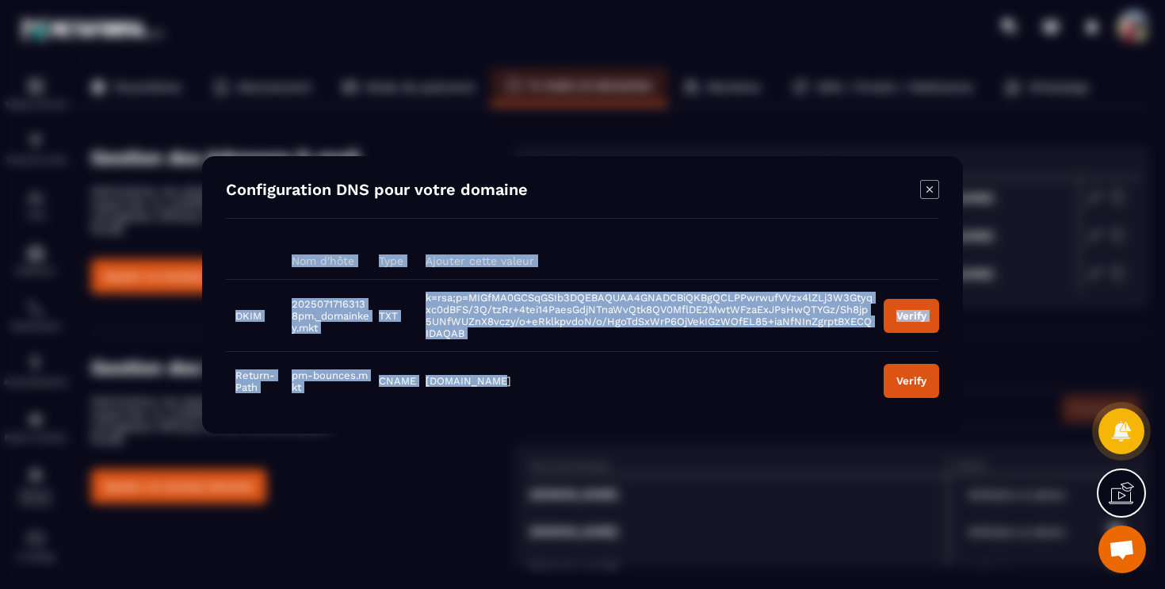
drag, startPoint x: 500, startPoint y: 384, endPoint x: 284, endPoint y: 262, distance: 248.8
click at [284, 262] on table "Nom d'hôte Type Ajouter cette valeur DKIM 20250717163138pm._domainkey.mkt TXT k…" at bounding box center [582, 325] width 713 height 167
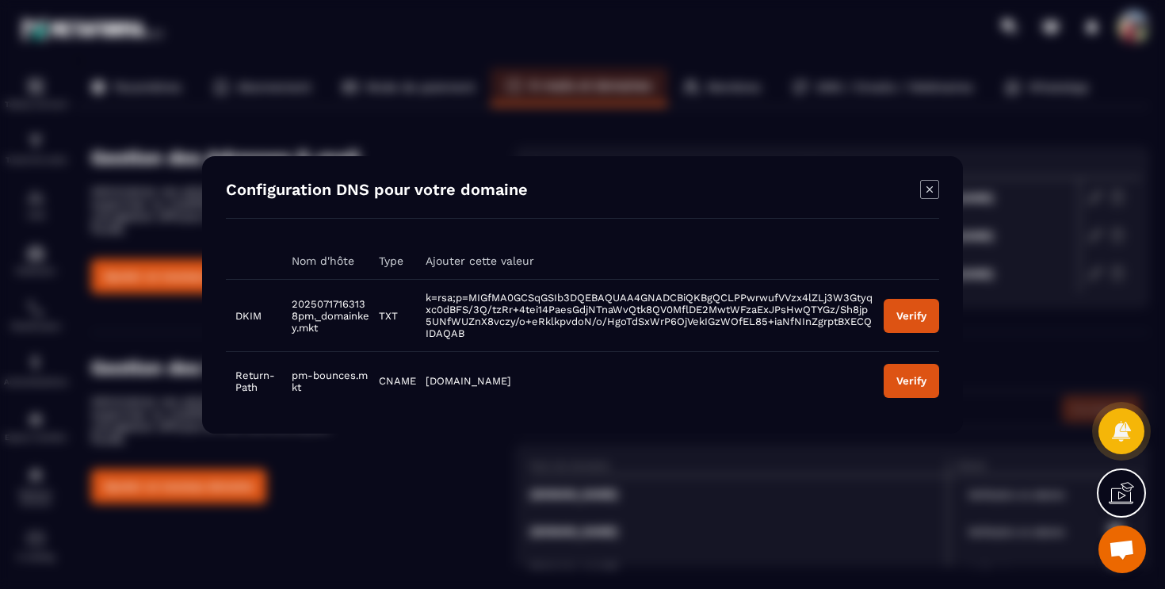
click at [923, 190] on icon "Modal window" at bounding box center [929, 189] width 19 height 19
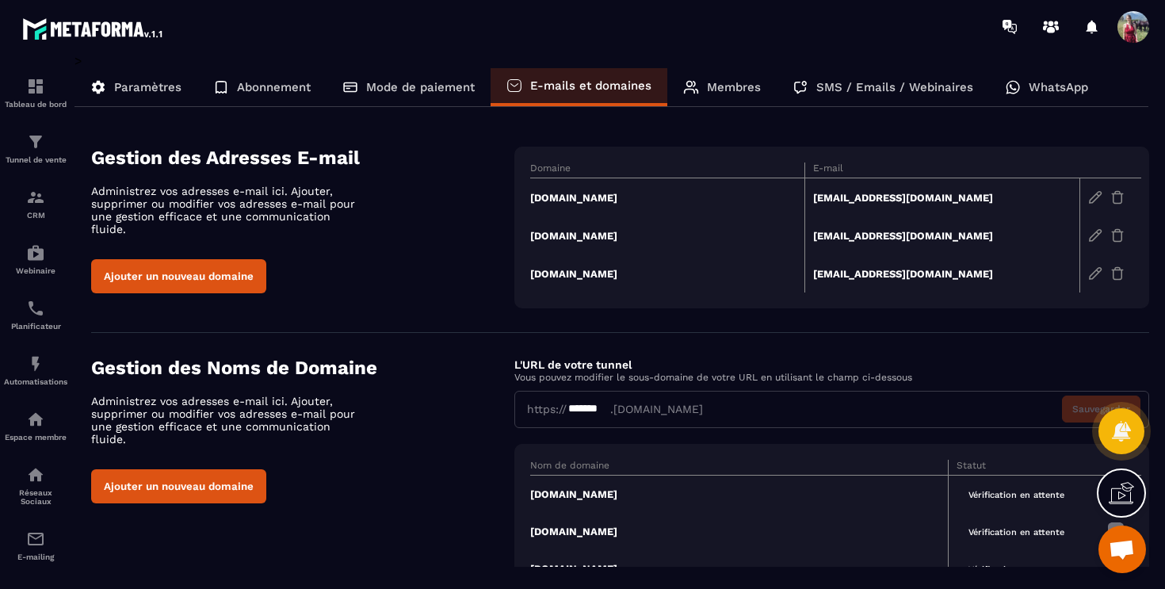
click at [578, 274] on td "[DOMAIN_NAME]" at bounding box center [667, 273] width 275 height 38
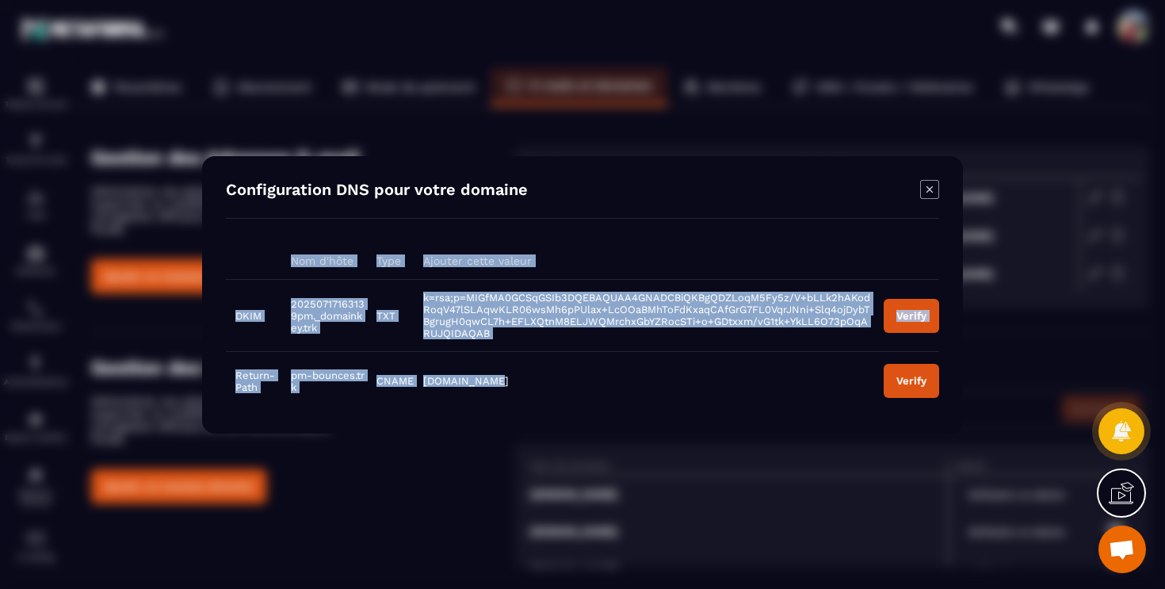
drag, startPoint x: 497, startPoint y: 380, endPoint x: 281, endPoint y: 262, distance: 246.5
click at [281, 262] on table "Nom d'hôte Type Ajouter cette valeur DKIM 20250717163139pm._domainkey.trk TXT k…" at bounding box center [582, 325] width 713 height 167
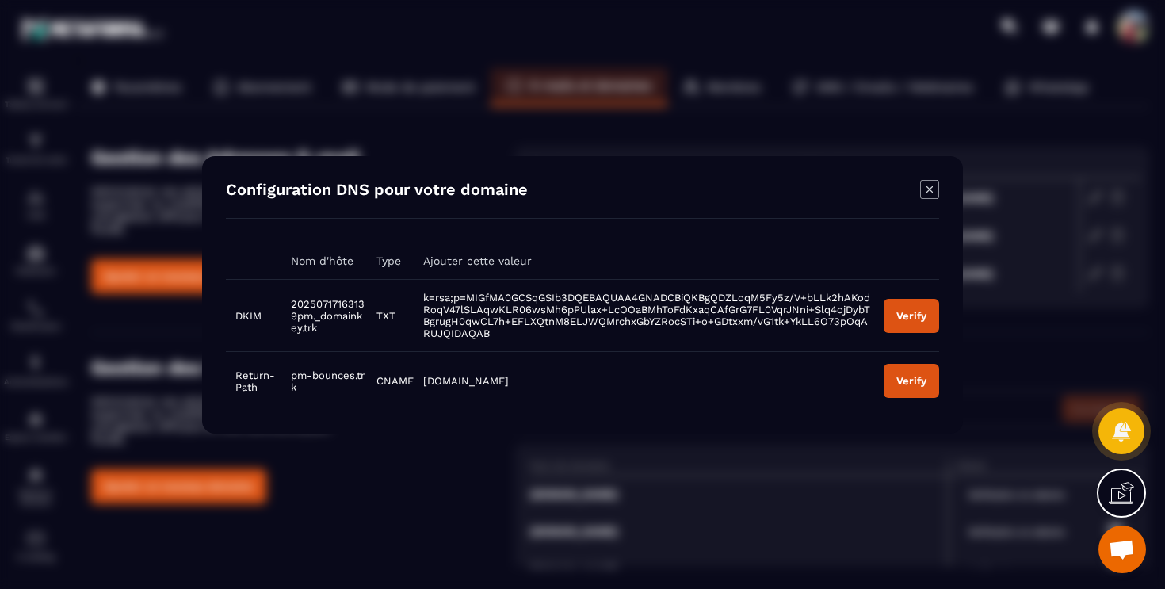
click at [930, 182] on icon "Modal window" at bounding box center [929, 189] width 19 height 19
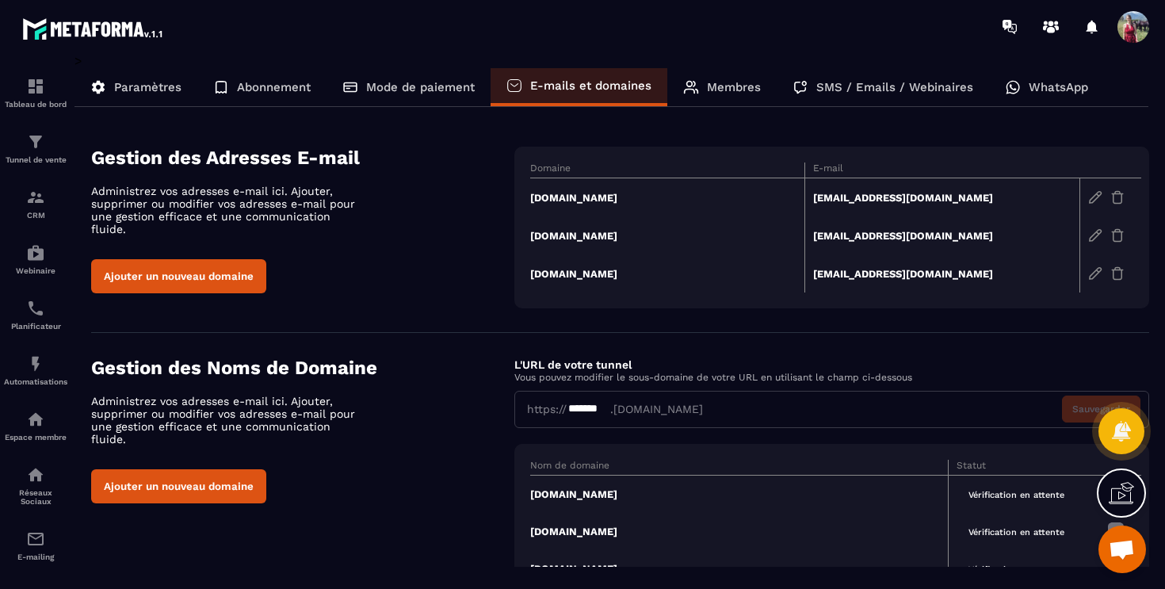
click at [406, 227] on div "Gestion des Adresses E-mail Administrez vos adresses e-mail ici. Ajouter, suppr…" at bounding box center [302, 220] width 423 height 147
click at [731, 70] on div "Membres" at bounding box center [721, 87] width 109 height 38
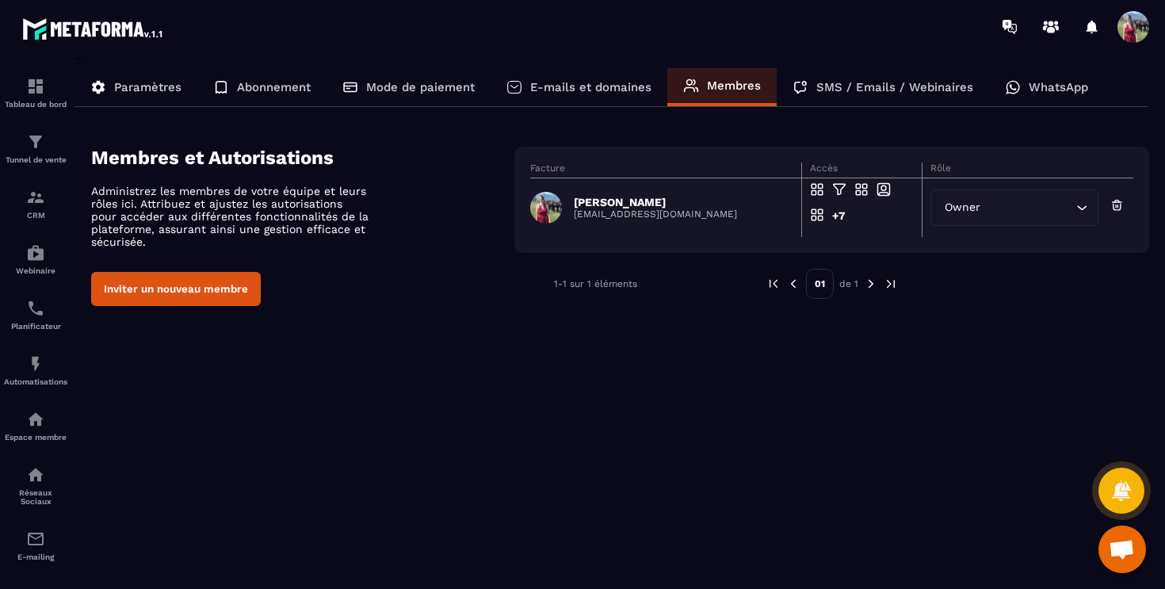
click at [344, 366] on div "> Paramètres Abonnement Mode de paiement E-mails et domaines Membres SMS / Emai…" at bounding box center [611, 309] width 1075 height 513
click at [858, 94] on div "SMS / Emails / Webinaires" at bounding box center [883, 87] width 212 height 38
